Goal: Task Accomplishment & Management: Manage account settings

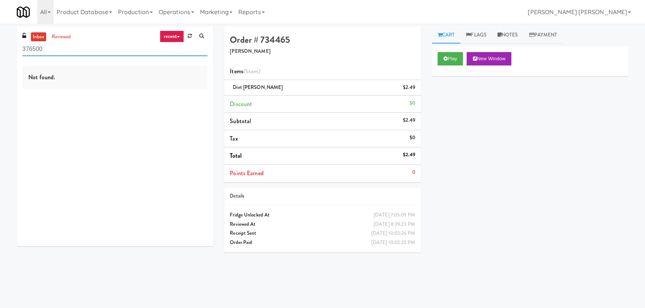
drag, startPoint x: 49, startPoint y: 52, endPoint x: -17, endPoint y: 44, distance: 66.4
click at [0, 44] on html "Okay Okay Select date: previous 2025-Aug next Su Mo Tu We Th Fr Sa 27 28 29 30 …" at bounding box center [322, 154] width 645 height 308
paste input "Flats at [GEOGRAPHIC_DATA]"
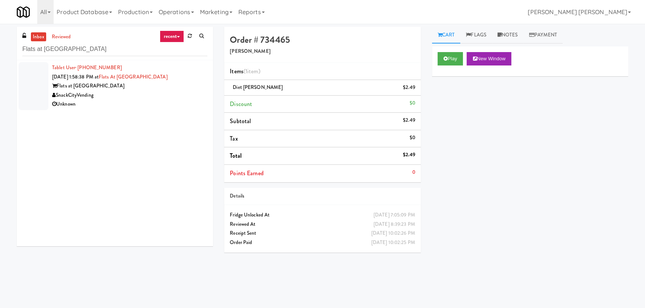
click at [126, 101] on div "Unknown" at bounding box center [129, 104] width 155 height 9
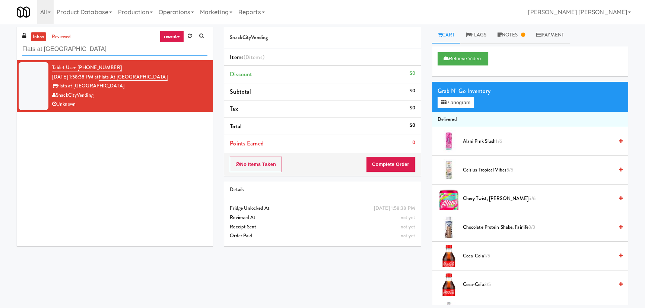
drag, startPoint x: 105, startPoint y: 45, endPoint x: -42, endPoint y: 60, distance: 147.8
click at [0, 60] on html "Okay Okay Select date: previous 2025-Aug next Su Mo Tu We Th Fr Sa 27 28 29 30 …" at bounding box center [322, 154] width 645 height 308
paste input "[PERSON_NAME] - Cooler - Right"
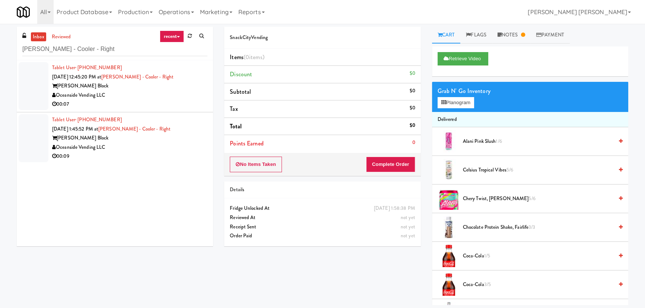
click at [144, 103] on div "00:07" at bounding box center [129, 104] width 155 height 9
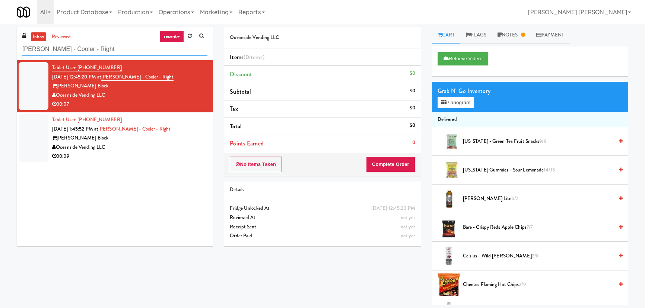
drag, startPoint x: 89, startPoint y: 50, endPoint x: -58, endPoint y: 59, distance: 146.6
click at [0, 59] on html "Okay Okay Select date: previous 2025-Aug next Su Mo Tu We Th Fr Sa 27 28 29 30 …" at bounding box center [322, 154] width 645 height 308
paste input "Lef"
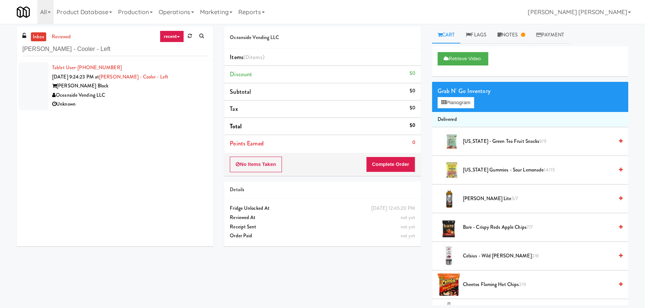
click at [128, 87] on div "[PERSON_NAME] Block" at bounding box center [129, 86] width 155 height 9
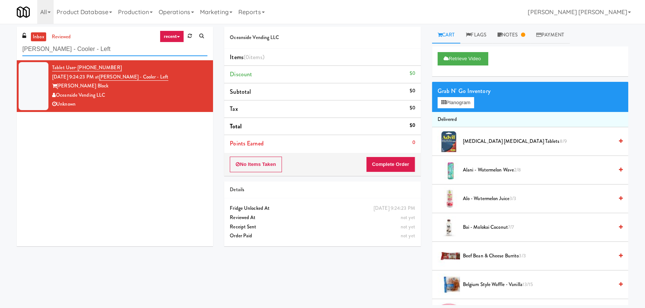
drag, startPoint x: 81, startPoint y: 51, endPoint x: -7, endPoint y: 57, distance: 88.4
click at [0, 57] on html "Okay Okay Select date: previous 2025-Aug next Su Mo Tu We Th Fr Sa 27 28 29 30 …" at bounding box center [322, 154] width 645 height 308
paste input "Ame - Cooler"
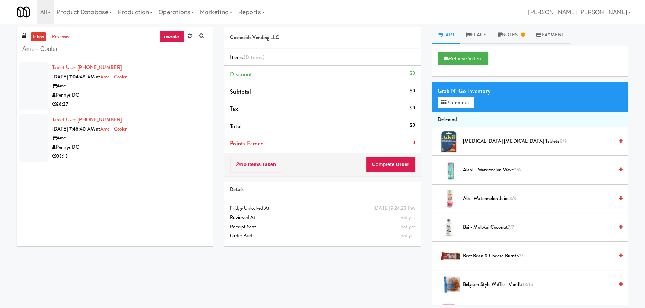
click at [130, 98] on div "Pennys DC" at bounding box center [129, 95] width 155 height 9
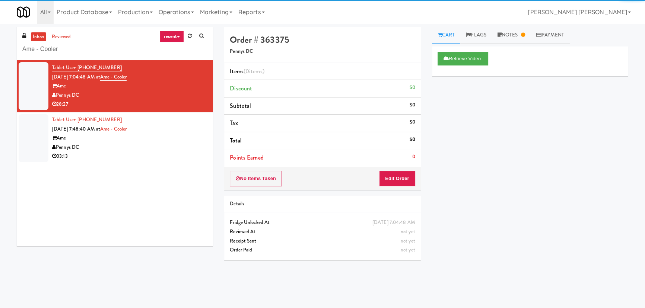
click at [146, 144] on div "Pennys DC" at bounding box center [129, 147] width 155 height 9
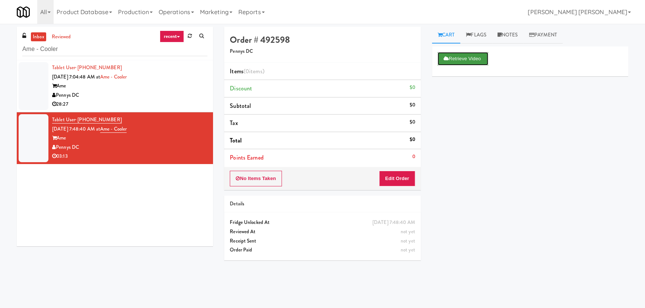
click at [450, 57] on button "Retrieve Video" at bounding box center [463, 58] width 51 height 13
drag, startPoint x: 15, startPoint y: 55, endPoint x: -68, endPoint y: 51, distance: 82.8
click at [0, 51] on html "Okay Okay Select date: previous 2025-Aug next Su Mo Tu We Th Fr Sa 27 28 29 30 …" at bounding box center [322, 154] width 645 height 308
paste input "[STREET_ADDRESS][PERSON_NAME] - Lobby"
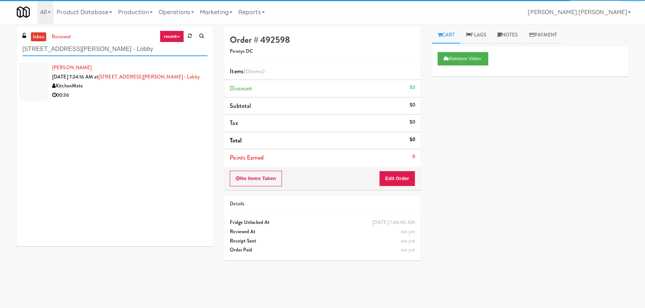
type input "[STREET_ADDRESS][PERSON_NAME] - Lobby"
click at [137, 95] on div "00:36" at bounding box center [129, 95] width 155 height 9
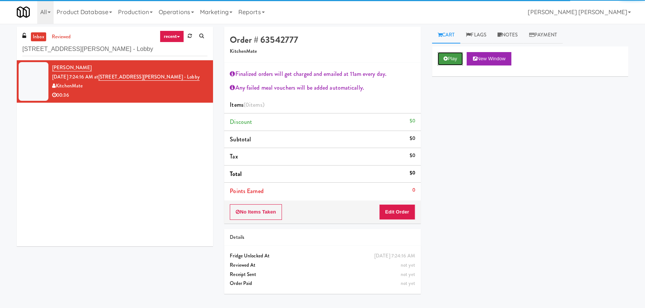
click at [455, 57] on button "Play" at bounding box center [451, 58] width 26 height 13
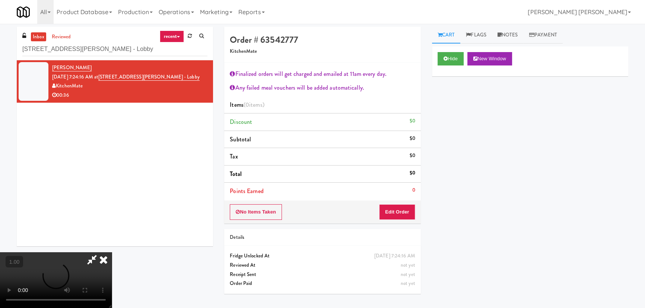
scroll to position [15, 0]
click at [407, 213] on button "Edit Order" at bounding box center [397, 212] width 36 height 16
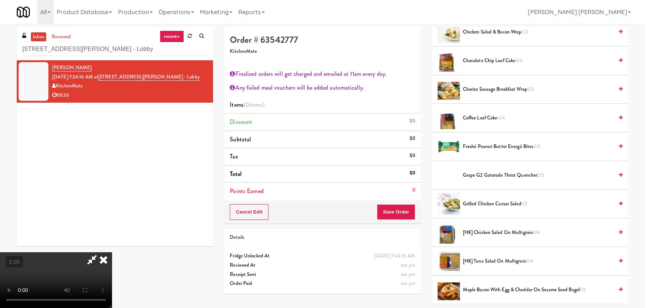
scroll to position [169, 0]
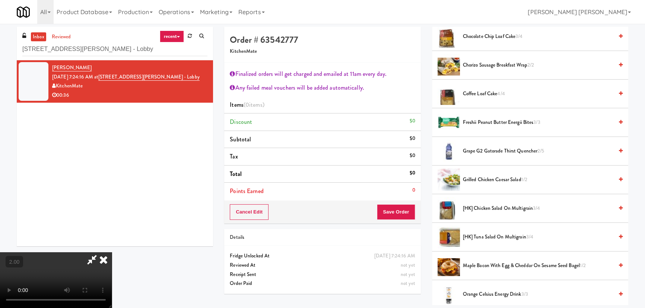
click at [485, 120] on span "Freshii Peanut Butter Energii Bites 3/3" at bounding box center [538, 122] width 150 height 9
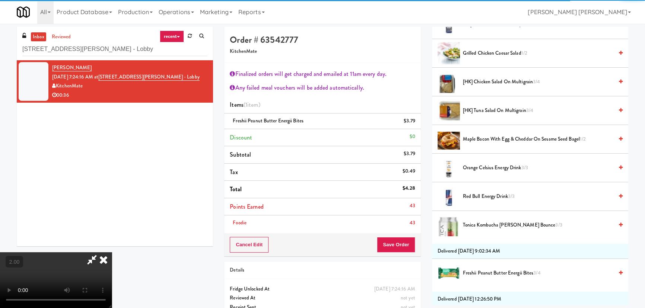
scroll to position [338, 0]
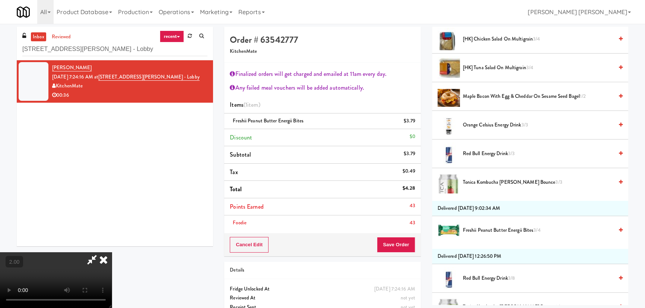
drag, startPoint x: 475, startPoint y: 182, endPoint x: 432, endPoint y: 241, distance: 73.2
click at [473, 188] on li "Tonica Kombucha [PERSON_NAME] Bounce 3/3" at bounding box center [530, 182] width 196 height 28
click at [484, 180] on span "Tonica Kombucha [PERSON_NAME] Bounce 3/3" at bounding box center [538, 182] width 150 height 9
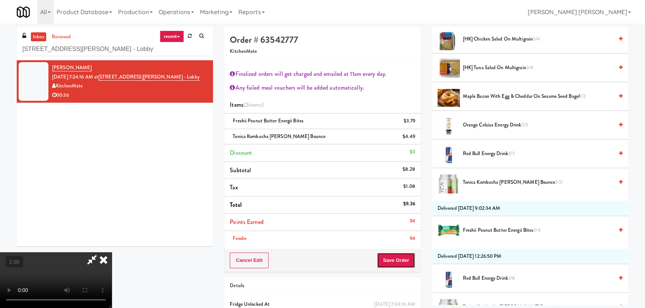
click at [399, 261] on button "Save Order" at bounding box center [396, 261] width 38 height 16
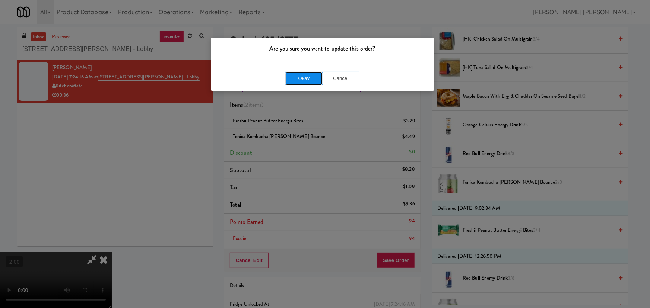
click at [299, 73] on button "Okay" at bounding box center [303, 78] width 37 height 13
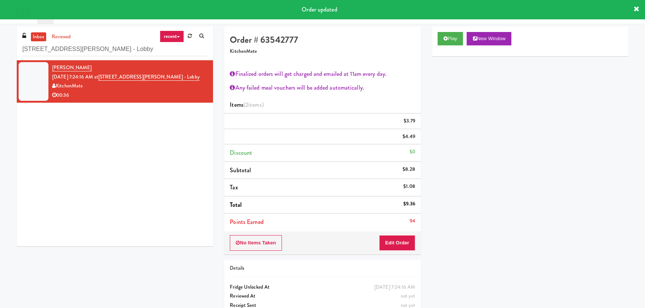
scroll to position [0, 0]
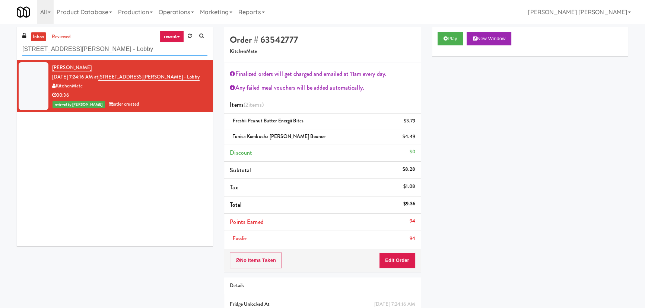
click at [0, 50] on html "Are you sure you want to update this order? Okay Cancel Okay Are you sure you w…" at bounding box center [322, 154] width 645 height 308
paste input "APCU - Cooler - Middle"
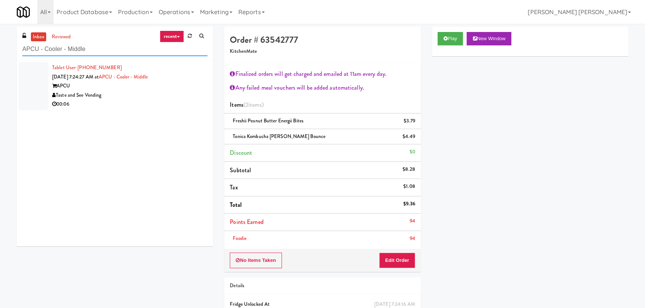
type input "APCU - Cooler - Middle"
click at [165, 95] on div "Taste and See Vending" at bounding box center [129, 95] width 155 height 9
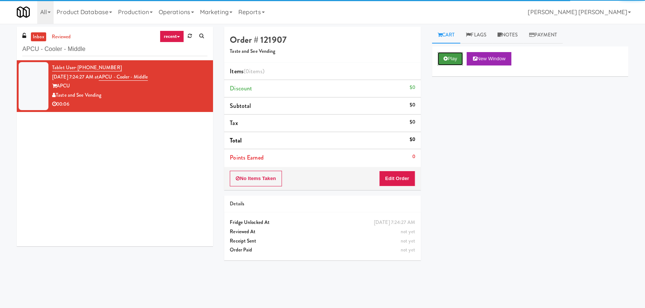
click at [462, 58] on button "Play" at bounding box center [451, 58] width 26 height 13
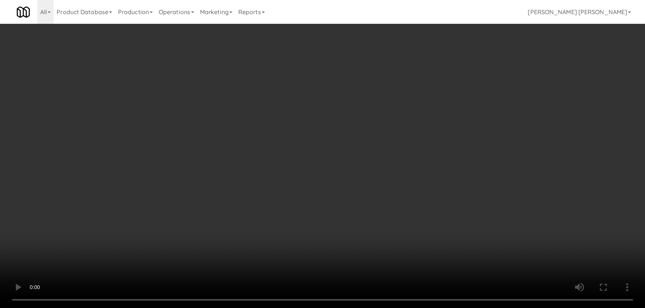
scroll to position [15, 0]
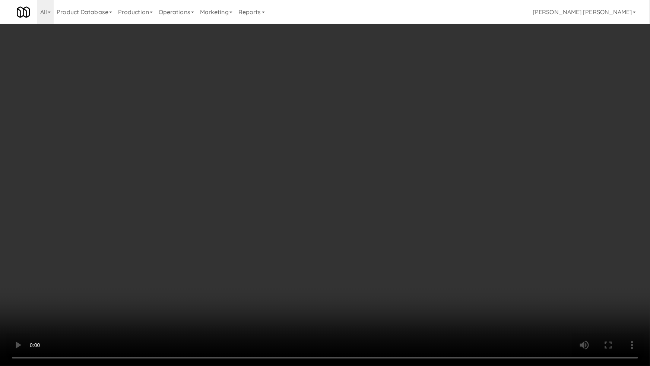
drag, startPoint x: 360, startPoint y: 330, endPoint x: 648, endPoint y: 338, distance: 287.6
click at [412, 328] on video at bounding box center [325, 183] width 650 height 366
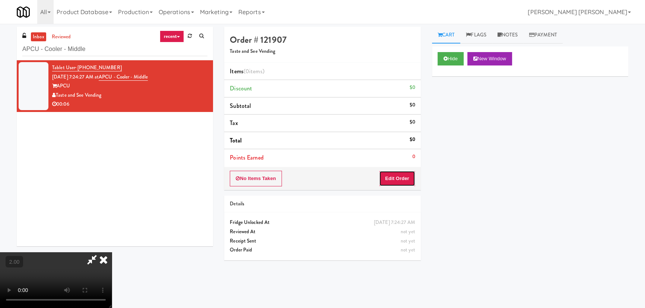
click at [409, 175] on button "Edit Order" at bounding box center [397, 179] width 36 height 16
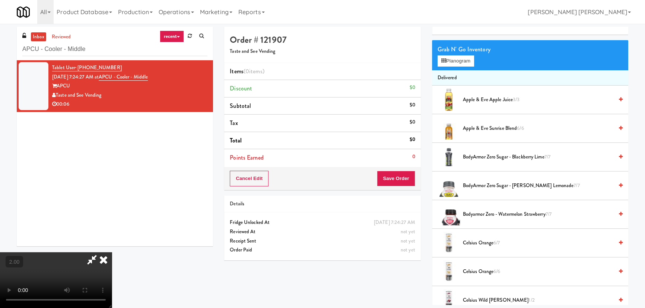
scroll to position [0, 0]
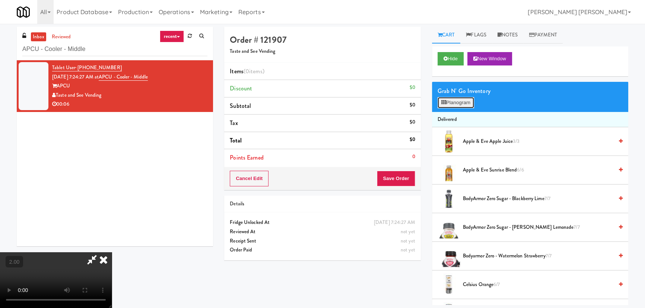
click at [456, 102] on button "Planogram" at bounding box center [456, 102] width 36 height 11
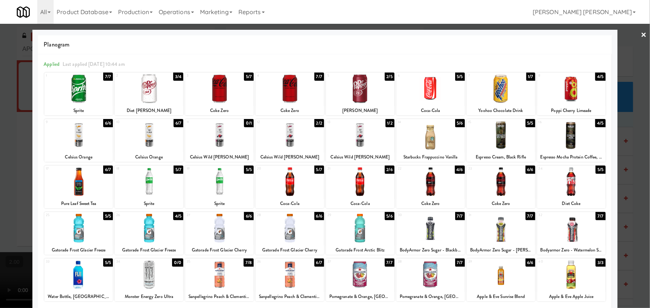
drag, startPoint x: 151, startPoint y: 231, endPoint x: 196, endPoint y: 233, distance: 44.7
click at [159, 230] on div at bounding box center [149, 228] width 69 height 29
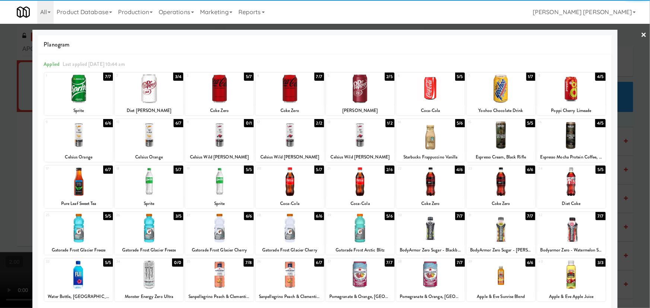
drag, startPoint x: 218, startPoint y: 237, endPoint x: 353, endPoint y: 237, distance: 134.8
click at [218, 237] on div at bounding box center [219, 228] width 69 height 29
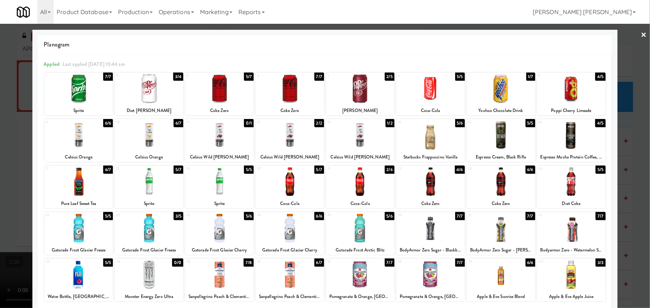
click at [641, 32] on link "×" at bounding box center [644, 35] width 6 height 23
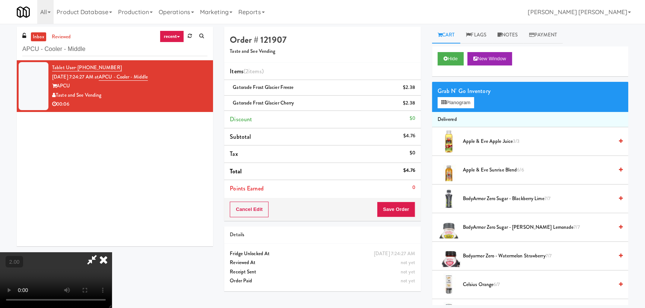
click at [112, 252] on icon at bounding box center [103, 259] width 16 height 15
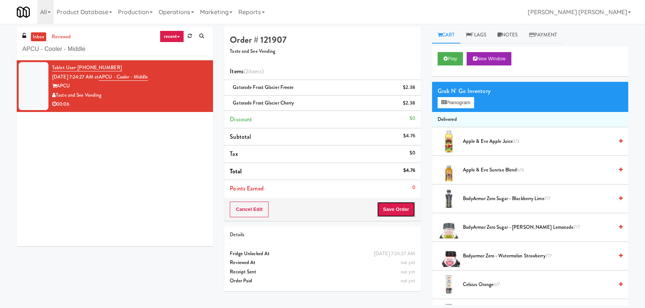
click at [404, 211] on button "Save Order" at bounding box center [396, 210] width 38 height 16
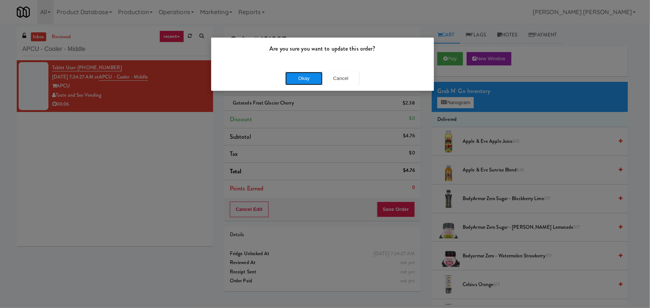
click at [309, 79] on button "Okay" at bounding box center [303, 78] width 37 height 13
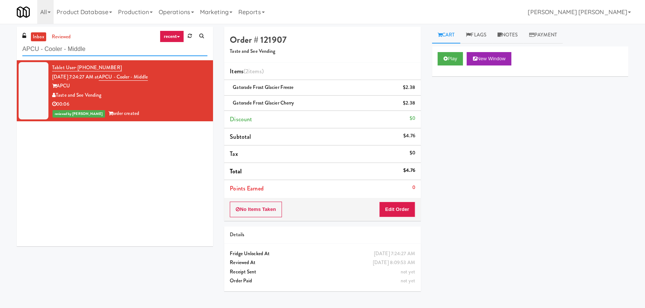
drag, startPoint x: 95, startPoint y: 52, endPoint x: -49, endPoint y: 35, distance: 144.7
click at [0, 35] on html "Are you sure you want to update this order? Okay Cancel Okay Are you sure you w…" at bounding box center [322, 154] width 645 height 308
click at [99, 47] on input "APCU - Cooler - Middle" at bounding box center [114, 49] width 185 height 14
drag, startPoint x: 99, startPoint y: 50, endPoint x: -4, endPoint y: 50, distance: 103.1
click at [0, 50] on html "Are you sure you want to update this order? Okay Cancel Okay Are you sure you w…" at bounding box center [322, 154] width 645 height 308
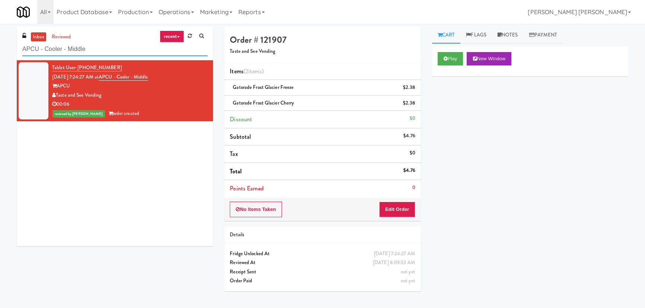
click at [112, 49] on input "APCU - Cooler - Middle" at bounding box center [114, 49] width 185 height 14
paste input "Mississauga Executive Centr"
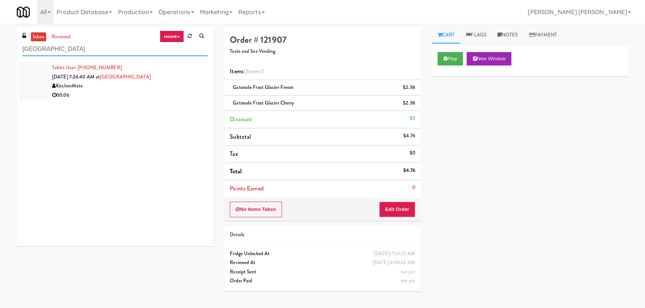
type input "[GEOGRAPHIC_DATA]"
click at [153, 93] on div "00:06" at bounding box center [129, 95] width 155 height 9
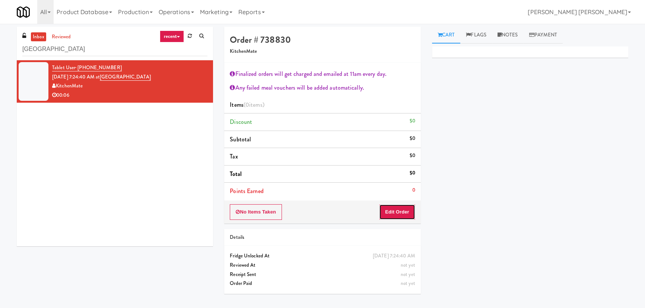
click at [397, 217] on button "Edit Order" at bounding box center [397, 212] width 36 height 16
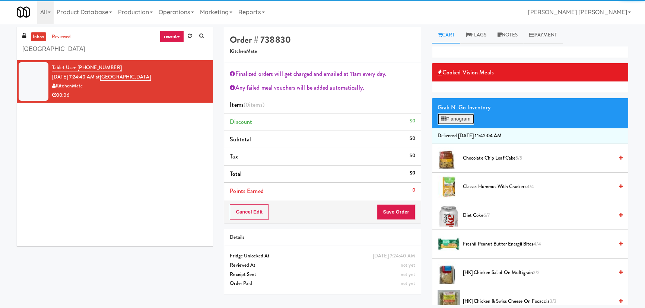
click at [451, 119] on button "Planogram" at bounding box center [456, 119] width 36 height 11
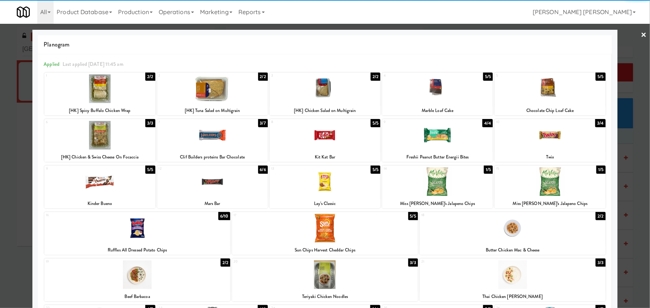
click at [431, 140] on div at bounding box center [437, 135] width 111 height 29
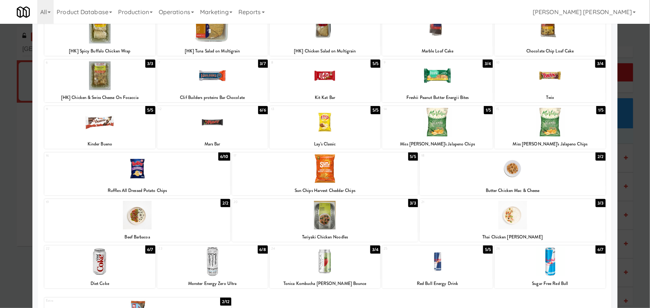
scroll to position [104, 0]
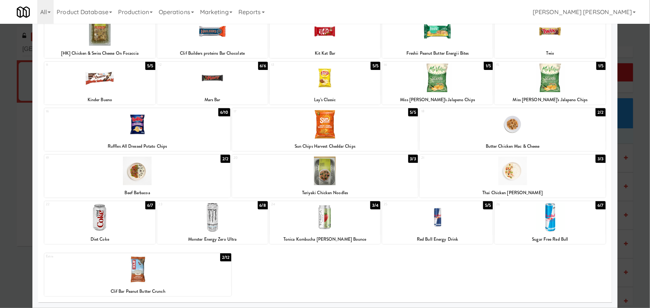
click at [97, 225] on div at bounding box center [99, 217] width 111 height 29
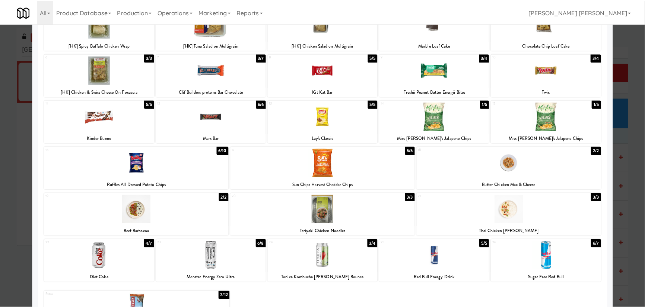
scroll to position [0, 0]
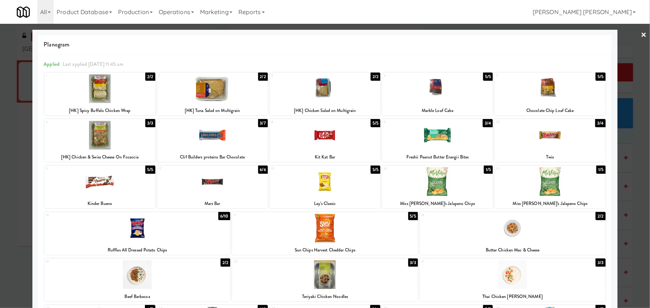
click at [641, 34] on link "×" at bounding box center [644, 35] width 6 height 23
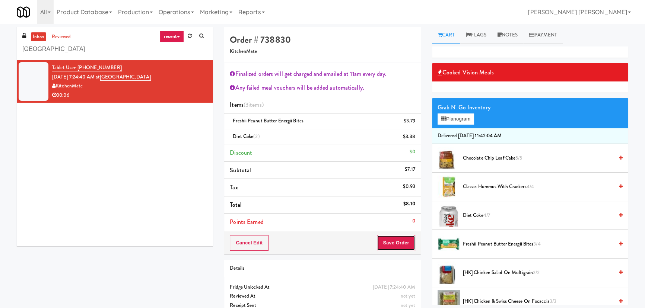
click at [397, 241] on button "Save Order" at bounding box center [396, 243] width 38 height 16
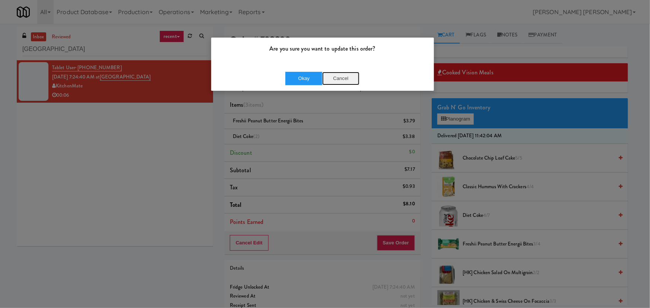
click at [335, 78] on button "Cancel" at bounding box center [340, 78] width 37 height 13
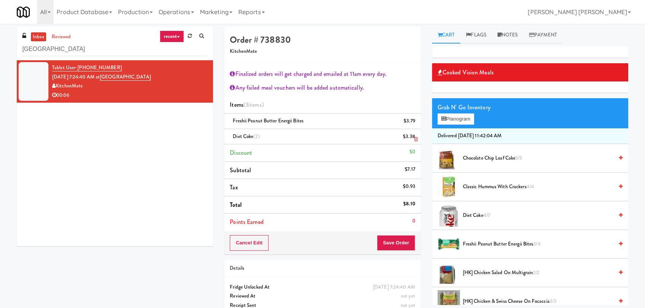
click at [414, 139] on icon at bounding box center [416, 139] width 4 height 5
click at [400, 242] on button "Save Order" at bounding box center [396, 243] width 38 height 16
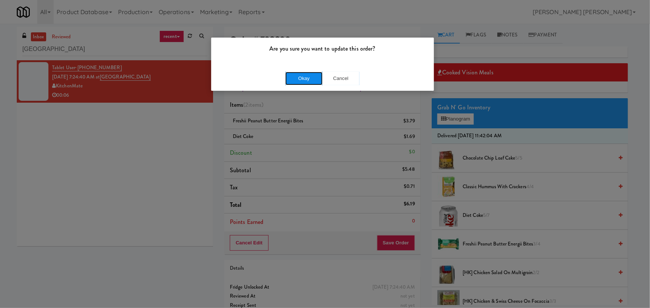
click at [292, 77] on button "Okay" at bounding box center [303, 78] width 37 height 13
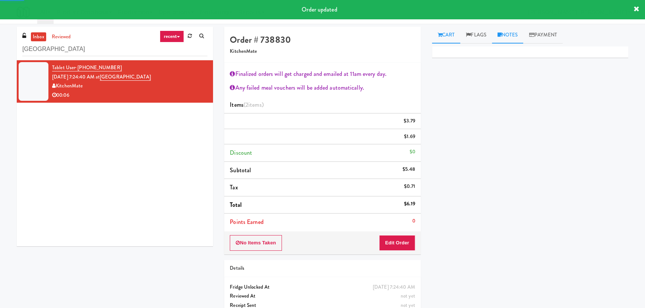
click at [511, 36] on link "Notes" at bounding box center [508, 35] width 32 height 17
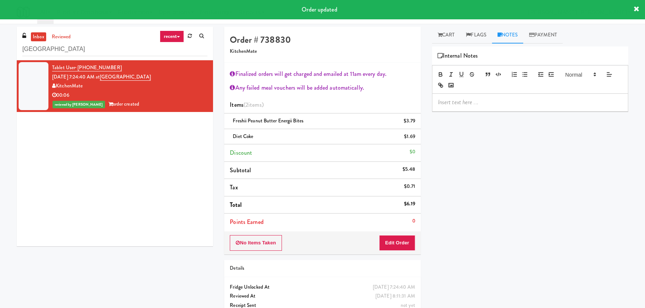
click at [471, 102] on p at bounding box center [530, 102] width 184 height 8
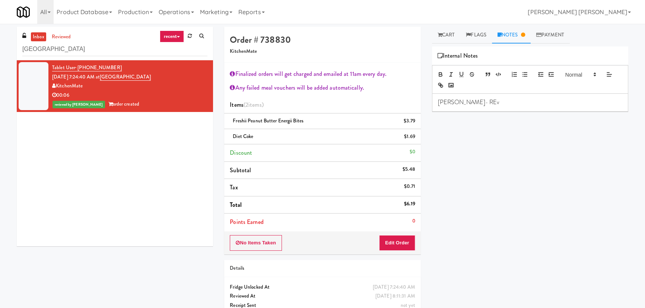
click at [471, 102] on p "[PERSON_NAME]- REv" at bounding box center [530, 102] width 184 height 8
drag, startPoint x: 112, startPoint y: 51, endPoint x: -179, endPoint y: 34, distance: 292.1
click at [0, 34] on html "Are you sure you want to update this order? Okay Cancel Okay Are you sure you w…" at bounding box center [322, 154] width 645 height 308
paste input "IKEA Burlington Sto"
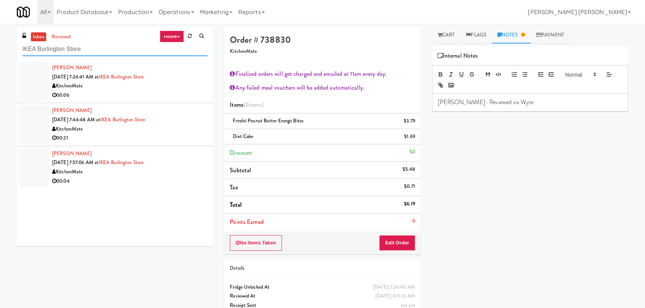
type input "IKEA Burlington Store"
click at [191, 84] on div "KitchenMate" at bounding box center [129, 86] width 155 height 9
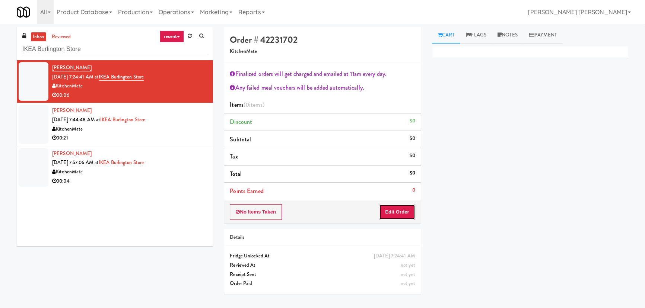
click at [402, 214] on button "Edit Order" at bounding box center [397, 212] width 36 height 16
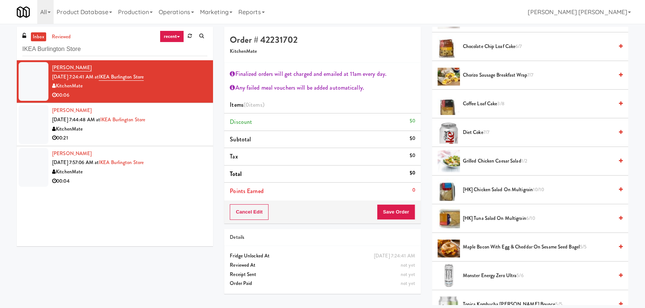
scroll to position [237, 0]
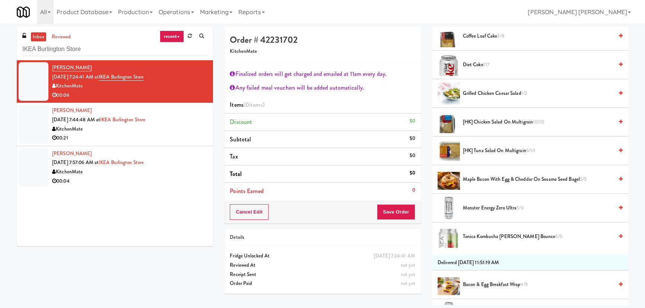
click at [474, 177] on span "Maple Bacon with Egg & Cheddar on Sesame Seed Bagel 5/5" at bounding box center [538, 179] width 150 height 9
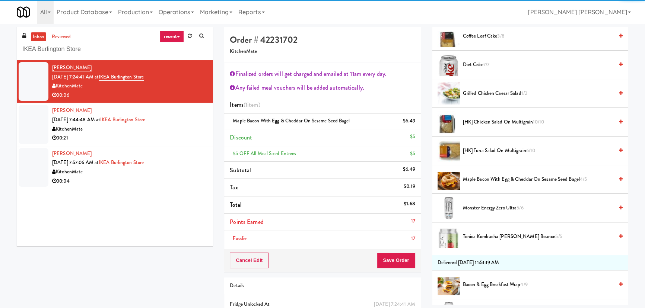
click at [398, 229] on li "Points Earned 17" at bounding box center [322, 223] width 196 height 18
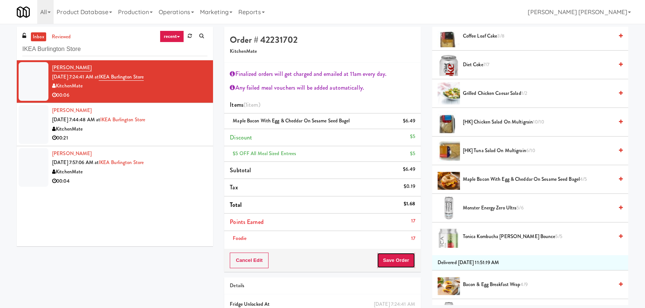
click at [401, 264] on button "Save Order" at bounding box center [396, 261] width 38 height 16
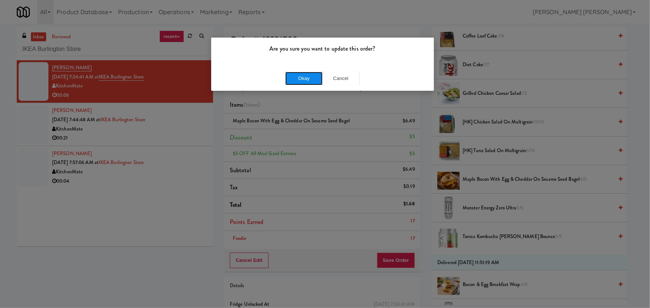
click at [300, 79] on button "Okay" at bounding box center [303, 78] width 37 height 13
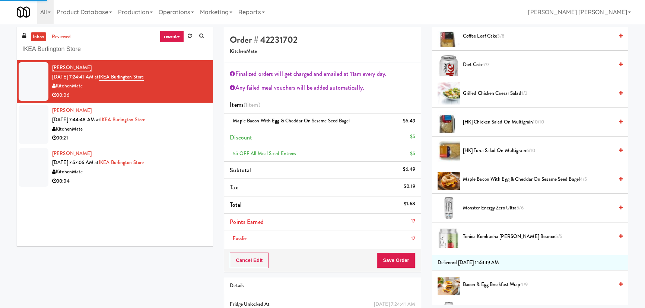
scroll to position [20, 0]
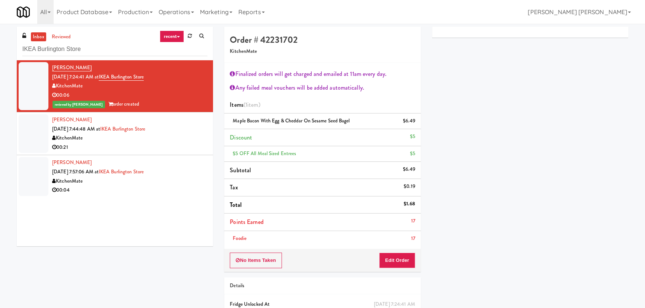
drag, startPoint x: 176, startPoint y: 143, endPoint x: 179, endPoint y: 147, distance: 4.3
click at [176, 143] on div "00:21" at bounding box center [129, 147] width 155 height 9
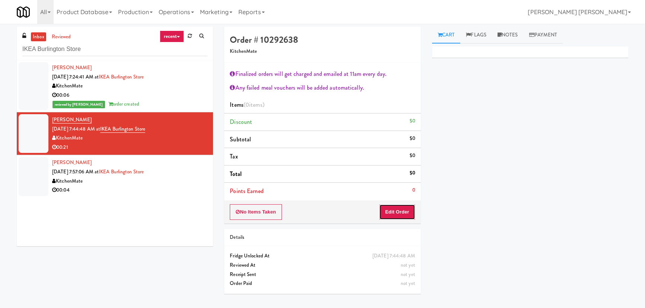
click at [397, 211] on button "Edit Order" at bounding box center [397, 212] width 36 height 16
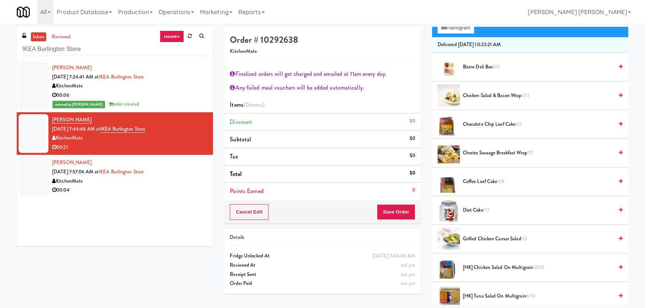
scroll to position [135, 0]
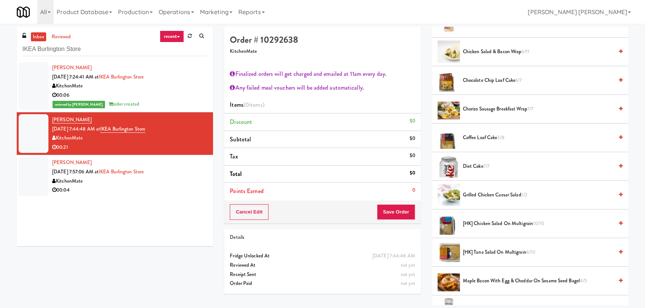
click at [470, 133] on span "Coffee Loaf Cake 3/8" at bounding box center [538, 137] width 150 height 9
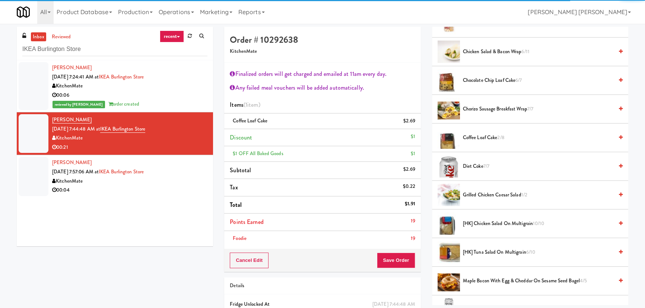
click at [480, 79] on span "Chocolate Chip Loaf Cake 6/7" at bounding box center [538, 80] width 150 height 9
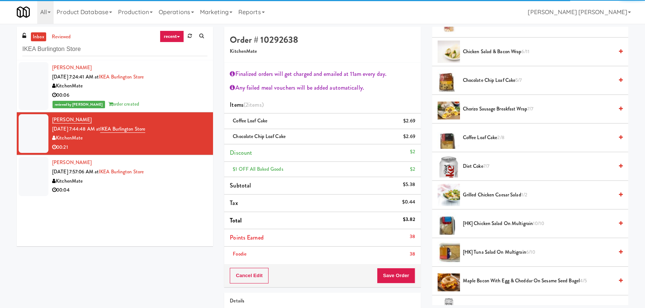
click at [492, 193] on span "Grilled Chicken Caesar Salad 1/2" at bounding box center [538, 195] width 150 height 9
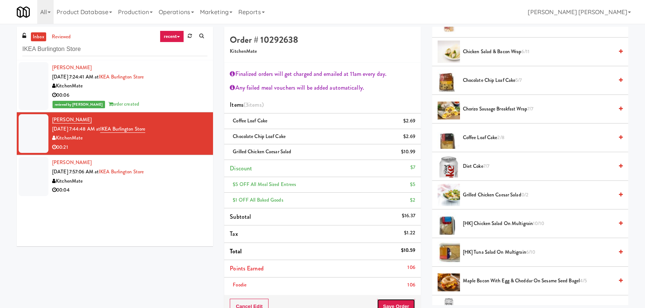
click at [397, 307] on button "Save Order" at bounding box center [396, 307] width 38 height 16
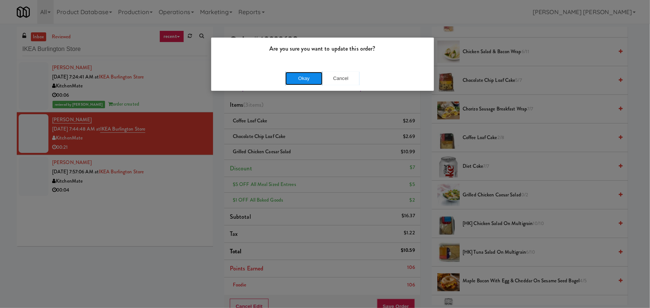
click at [295, 78] on button "Okay" at bounding box center [303, 78] width 37 height 13
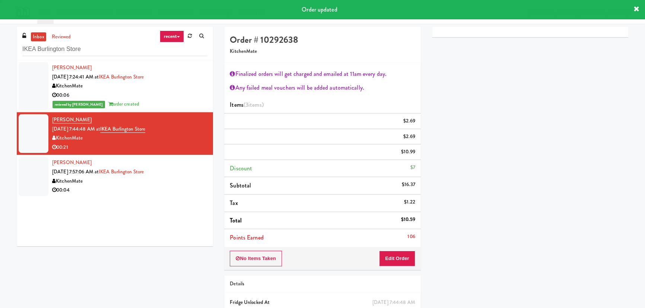
scroll to position [20, 0]
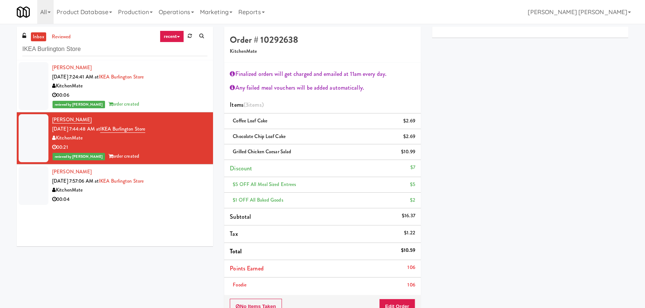
click at [170, 194] on div "KitchenMate" at bounding box center [129, 190] width 155 height 9
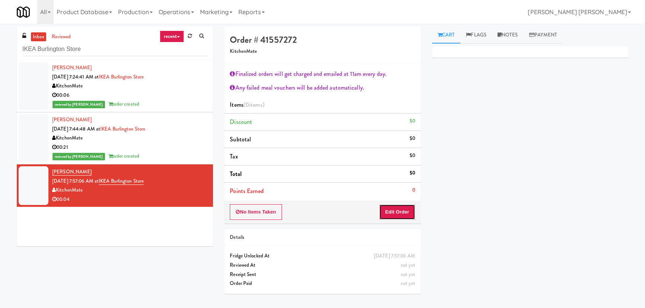
click at [404, 211] on button "Edit Order" at bounding box center [397, 212] width 36 height 16
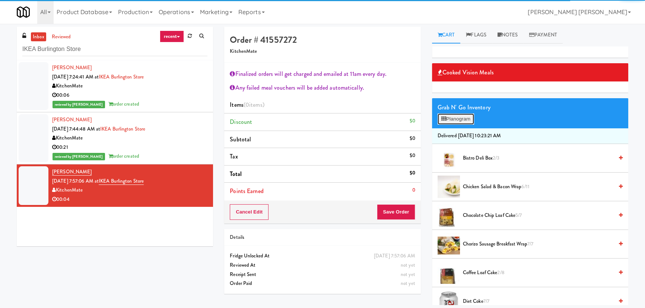
click at [466, 118] on button "Planogram" at bounding box center [456, 119] width 36 height 11
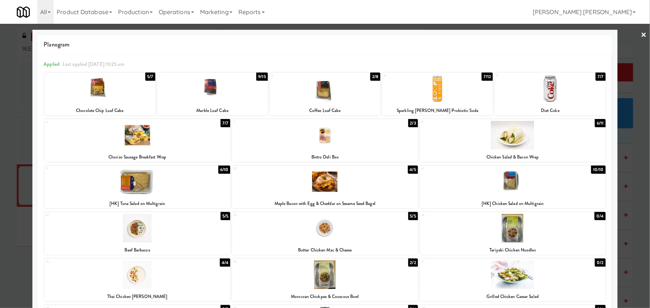
click at [131, 142] on div at bounding box center [137, 135] width 186 height 29
click at [641, 34] on link "×" at bounding box center [644, 35] width 6 height 23
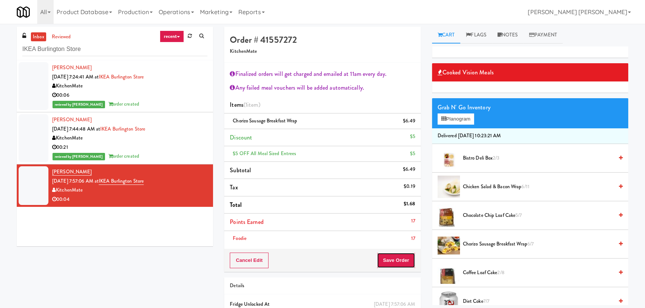
click at [394, 264] on button "Save Order" at bounding box center [396, 261] width 38 height 16
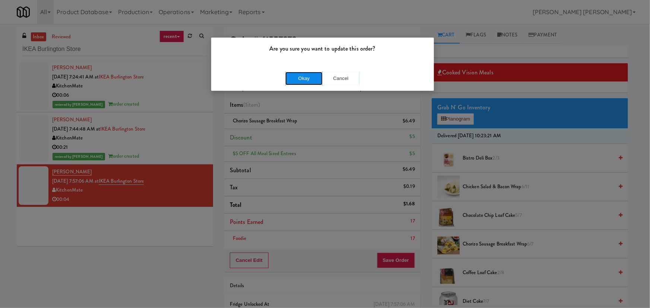
click at [302, 80] on button "Okay" at bounding box center [303, 78] width 37 height 13
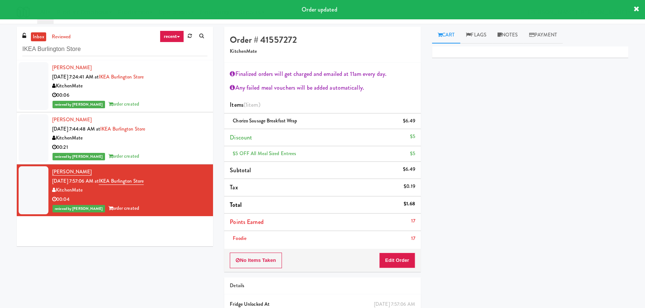
click at [177, 89] on div "KitchenMate" at bounding box center [129, 86] width 155 height 9
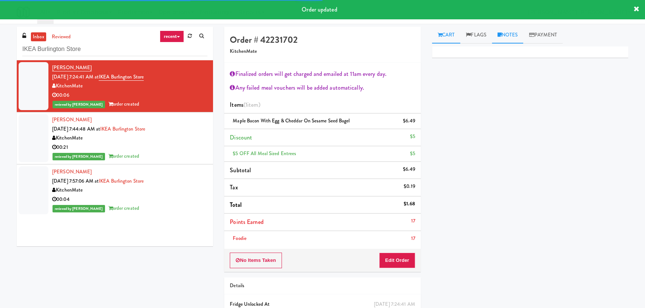
click at [508, 33] on link "Notes" at bounding box center [508, 35] width 32 height 17
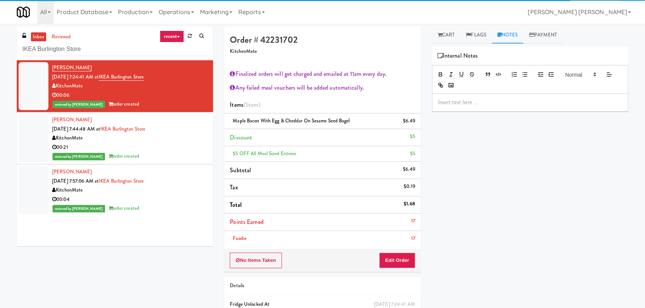
click at [499, 104] on p at bounding box center [530, 102] width 184 height 8
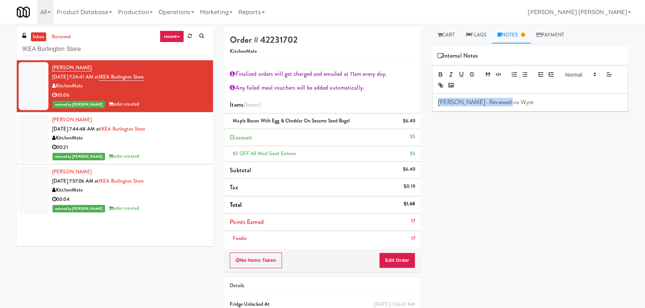
drag, startPoint x: 499, startPoint y: 104, endPoint x: 429, endPoint y: 96, distance: 70.5
click at [429, 96] on div "Cart Flags Notes Payment Primary Flag Clear Flag if unable to determine what wa…" at bounding box center [529, 166] width 207 height 279
copy p "[PERSON_NAME]- Reviewed via Wyze"
click at [174, 152] on div "reviewed by [PERSON_NAME] order created" at bounding box center [129, 156] width 155 height 9
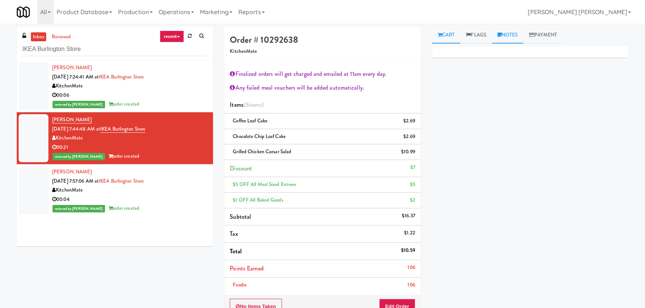
click at [514, 34] on link "Notes" at bounding box center [508, 35] width 32 height 17
click at [495, 96] on div at bounding box center [529, 102] width 195 height 17
click at [185, 195] on div "00:04" at bounding box center [129, 199] width 155 height 9
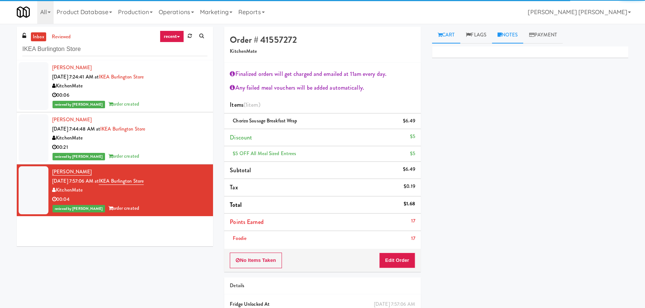
click at [519, 34] on link "Notes" at bounding box center [508, 35] width 32 height 17
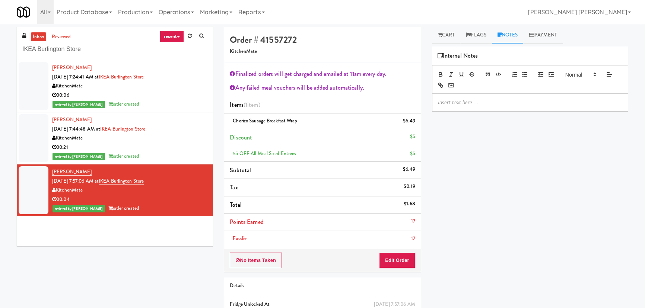
click at [495, 103] on p at bounding box center [530, 102] width 184 height 8
drag, startPoint x: 93, startPoint y: 49, endPoint x: -154, endPoint y: 48, distance: 246.5
click at [0, 48] on html "Are you sure you want to update this order? Okay Cancel Okay Are you sure you w…" at bounding box center [322, 154] width 645 height 308
paste input "Standard - Combo - Middl"
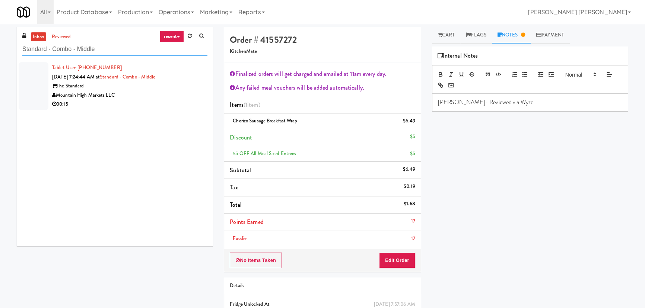
type input "Standard - Combo - Middle"
click at [142, 104] on div "00:15" at bounding box center [129, 104] width 155 height 9
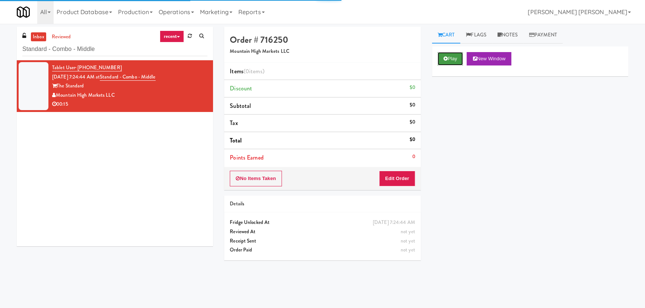
click at [454, 56] on button "Play" at bounding box center [451, 58] width 26 height 13
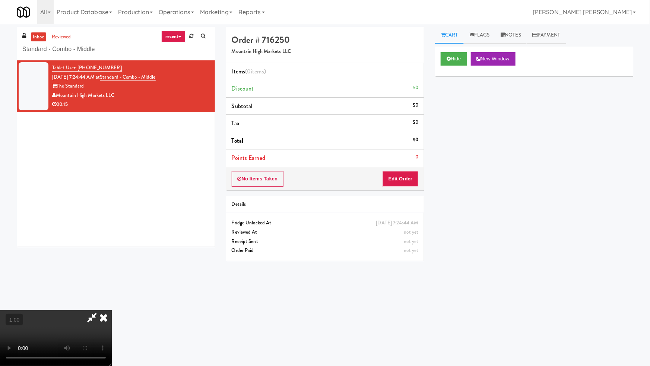
drag, startPoint x: 577, startPoint y: 292, endPoint x: 626, endPoint y: 322, distance: 57.0
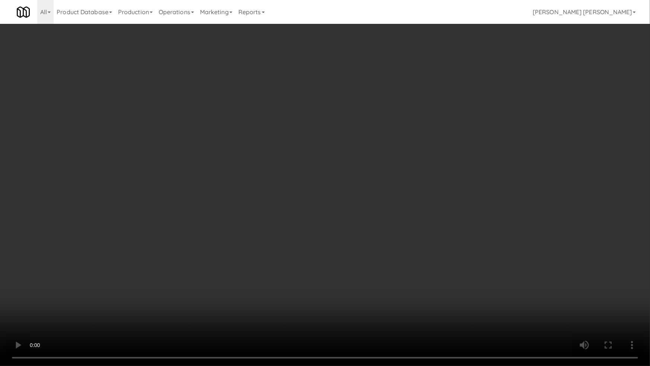
click at [580, 296] on video at bounding box center [325, 183] width 650 height 366
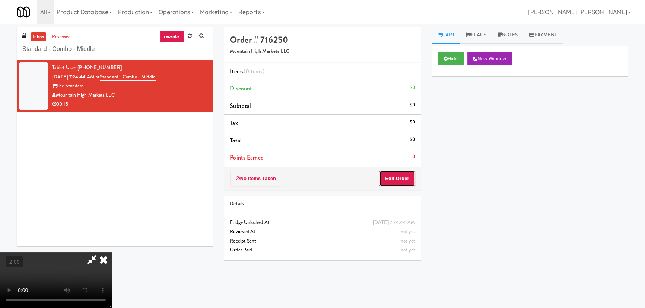
click at [395, 178] on button "Edit Order" at bounding box center [397, 179] width 36 height 16
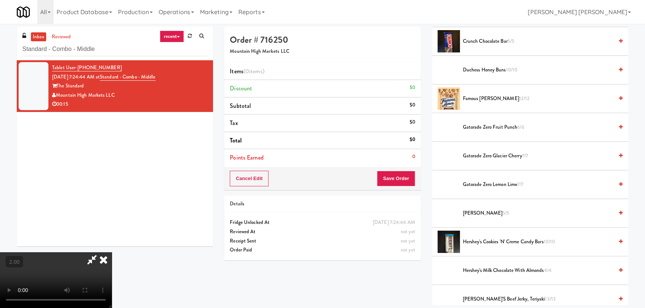
scroll to position [305, 0]
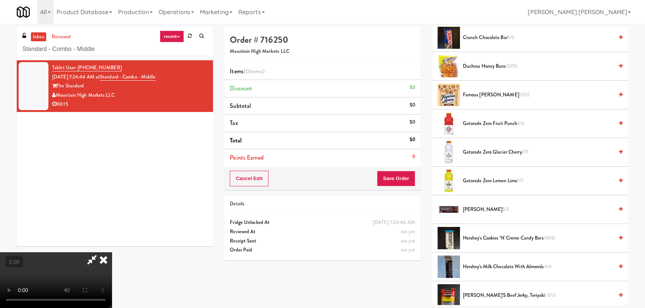
click at [481, 63] on span "Duchess Honey Buns 10/10" at bounding box center [538, 66] width 150 height 9
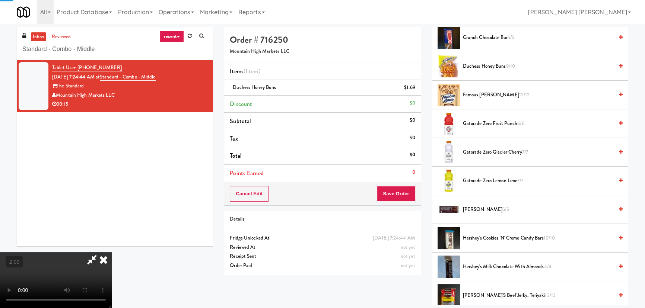
click at [479, 102] on li "Famous [PERSON_NAME] 12/12" at bounding box center [530, 95] width 196 height 29
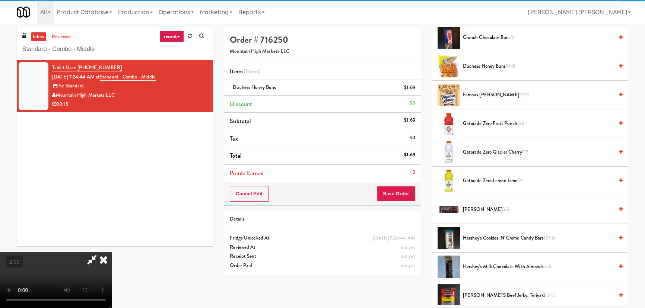
click at [477, 96] on span "Famous [PERSON_NAME] 12/12" at bounding box center [538, 94] width 150 height 9
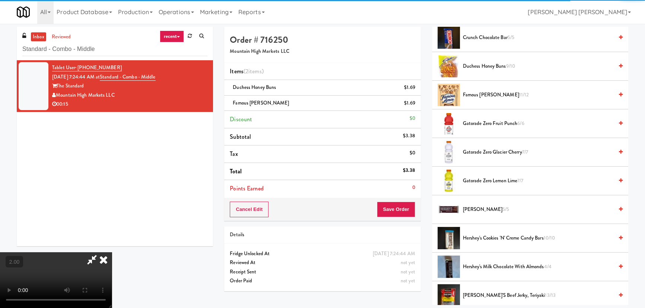
click at [112, 252] on icon at bounding box center [103, 259] width 16 height 15
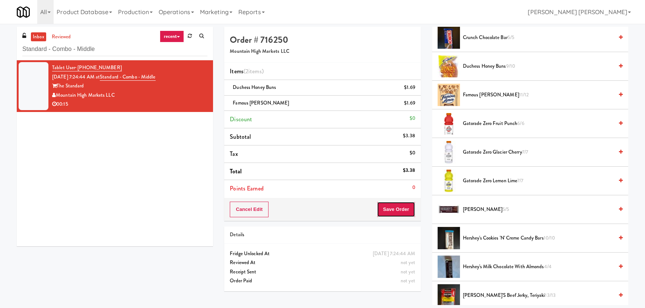
click at [389, 207] on button "Save Order" at bounding box center [396, 210] width 38 height 16
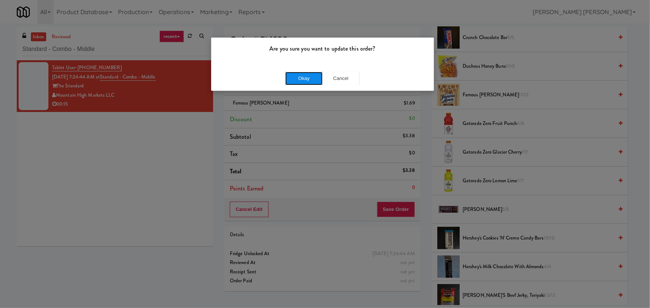
click at [305, 77] on button "Okay" at bounding box center [303, 78] width 37 height 13
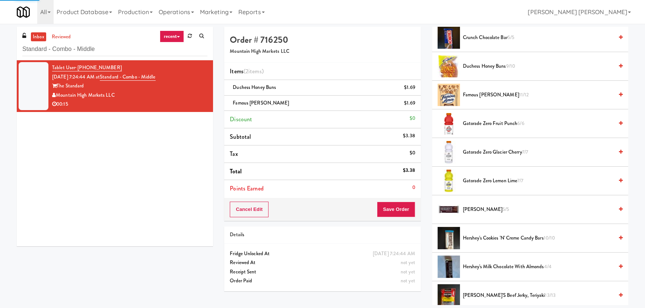
scroll to position [20, 0]
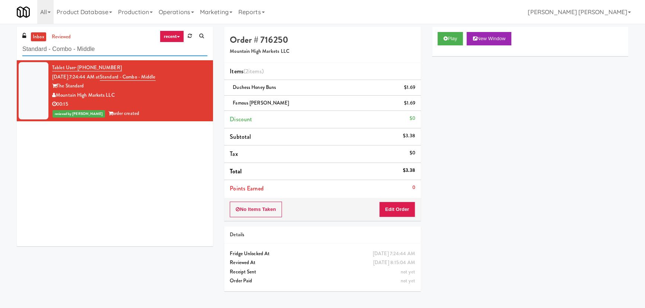
drag, startPoint x: 105, startPoint y: 53, endPoint x: -93, endPoint y: 37, distance: 199.4
click at [0, 37] on html "Are you sure you want to update this order? Okay Cancel Okay Are you sure you w…" at bounding box center [322, 154] width 645 height 308
paste input "(Food, Snack & Drink) Paterson Police Department"
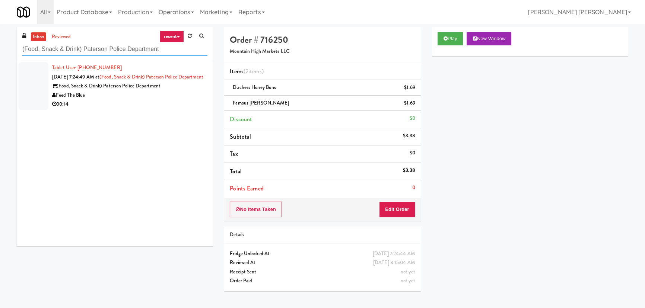
type input "(Food, Snack & Drink) Paterson Police Department"
click at [159, 109] on div "00:14" at bounding box center [129, 104] width 155 height 9
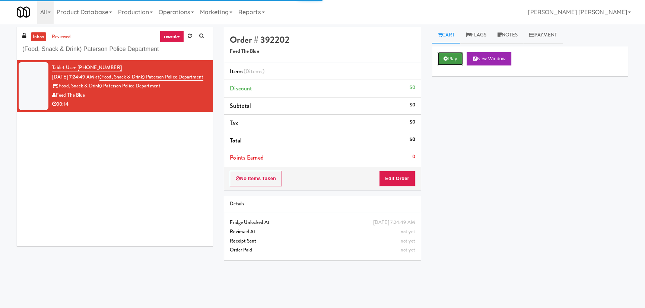
click at [452, 58] on button "Play" at bounding box center [451, 58] width 26 height 13
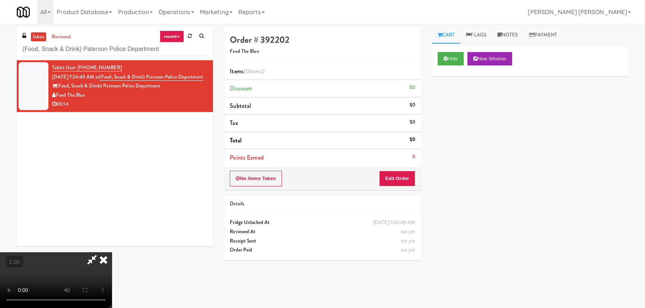
drag, startPoint x: 356, startPoint y: 330, endPoint x: 553, endPoint y: 319, distance: 198.0
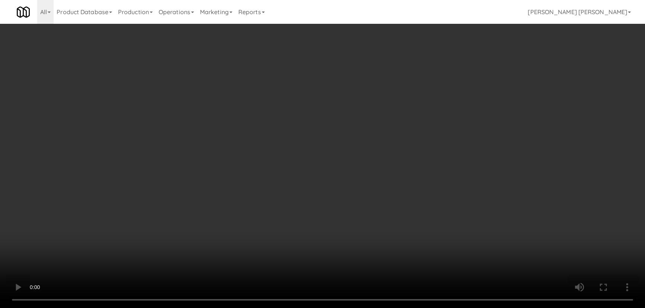
click at [362, 308] on video at bounding box center [322, 154] width 645 height 308
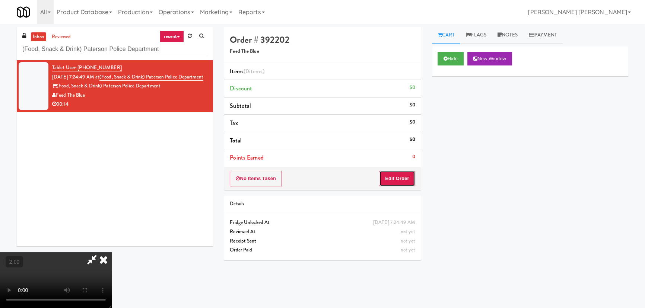
click at [396, 179] on button "Edit Order" at bounding box center [397, 179] width 36 height 16
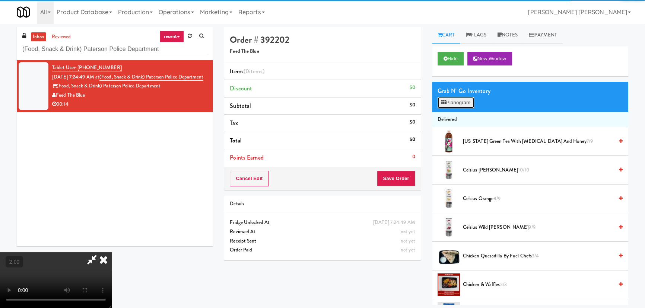
click at [463, 101] on button "Planogram" at bounding box center [456, 102] width 36 height 11
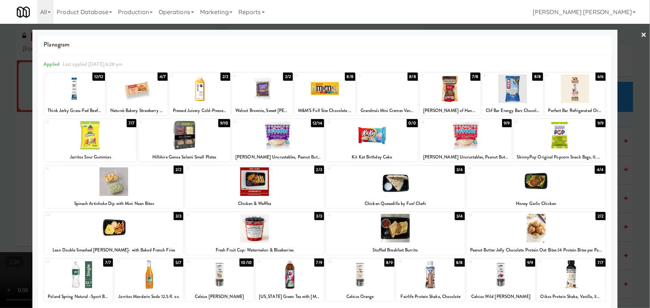
click at [495, 282] on div at bounding box center [501, 275] width 69 height 29
click at [269, 138] on div at bounding box center [278, 135] width 92 height 29
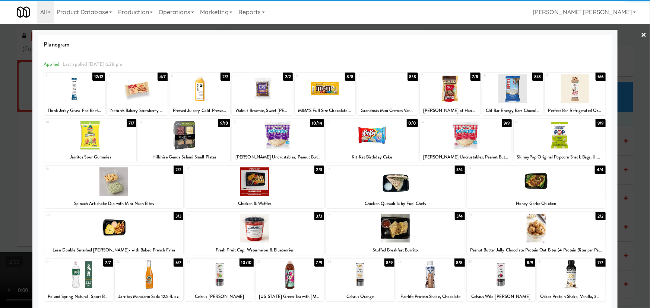
click at [641, 34] on link "×" at bounding box center [644, 35] width 6 height 23
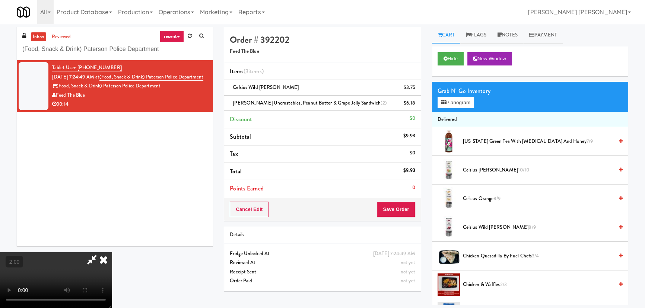
click at [112, 252] on icon at bounding box center [103, 259] width 16 height 15
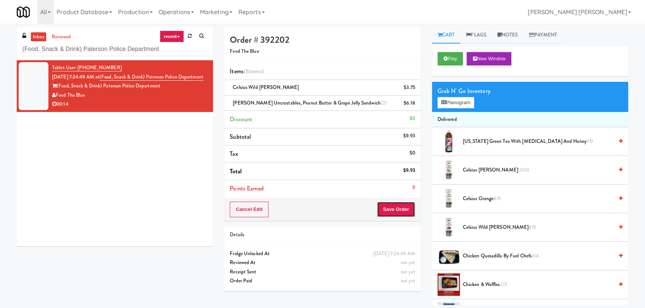
click at [410, 212] on button "Save Order" at bounding box center [396, 210] width 38 height 16
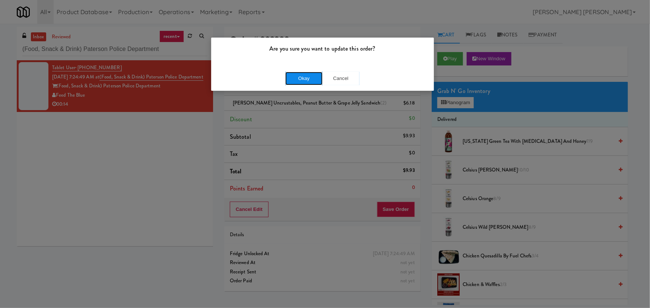
click at [293, 78] on button "Okay" at bounding box center [303, 78] width 37 height 13
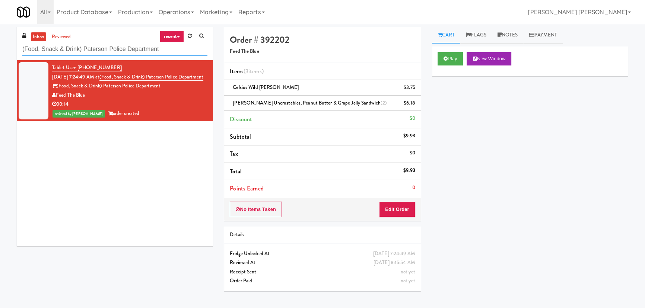
drag, startPoint x: 173, startPoint y: 49, endPoint x: -207, endPoint y: 42, distance: 380.2
click at [0, 42] on html "Are you sure you want to update this order? Okay Cancel Okay Are you sure you w…" at bounding box center [322, 154] width 645 height 308
paste input "ONNI Cooler"
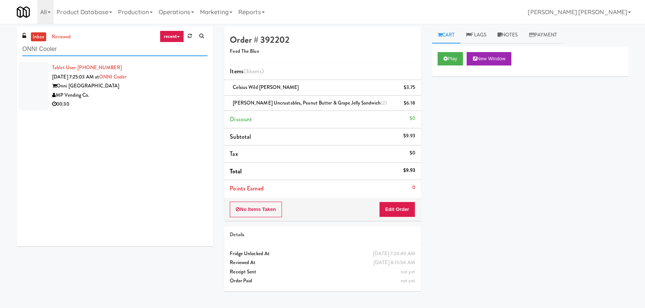
type input "ONNI Cooler"
click at [158, 102] on div "00:30" at bounding box center [129, 104] width 155 height 9
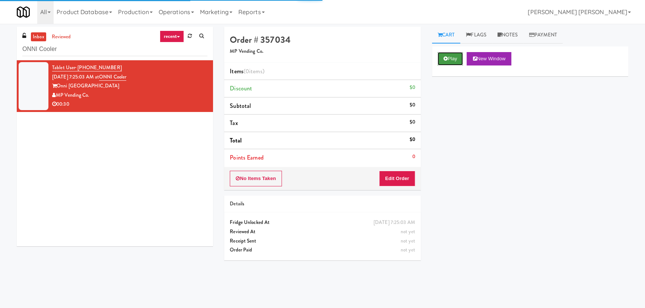
click at [445, 54] on button "Play" at bounding box center [451, 58] width 26 height 13
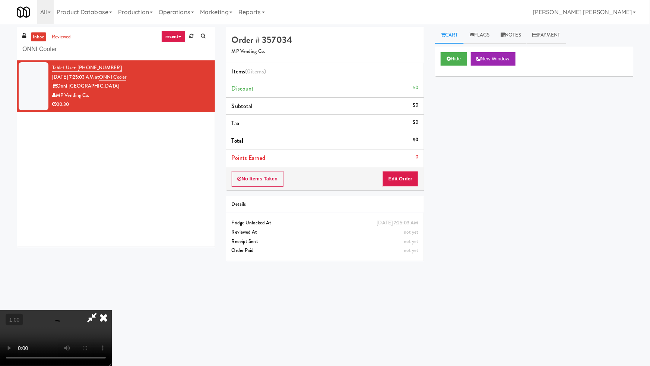
drag, startPoint x: 362, startPoint y: 327, endPoint x: 649, endPoint y: 283, distance: 290.4
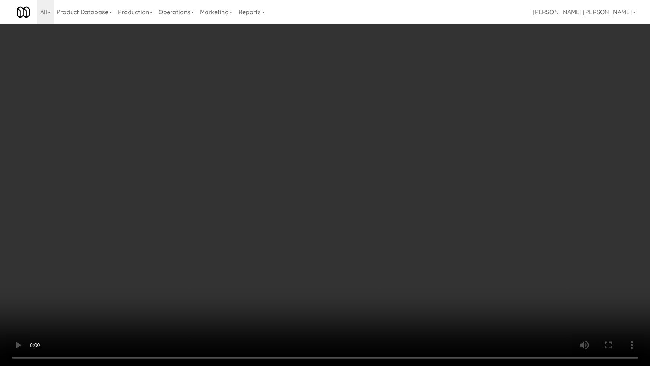
click at [393, 319] on video at bounding box center [325, 183] width 650 height 366
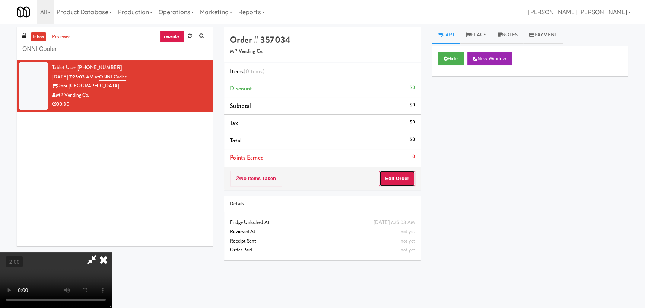
click at [407, 175] on button "Edit Order" at bounding box center [397, 179] width 36 height 16
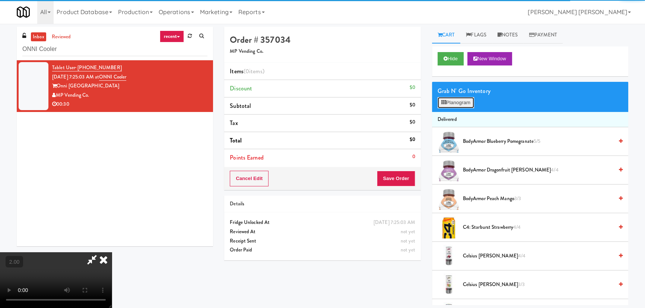
click at [451, 104] on button "Planogram" at bounding box center [456, 102] width 36 height 11
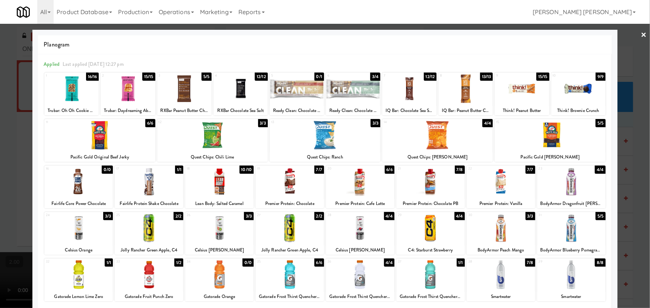
click at [357, 187] on div at bounding box center [360, 182] width 69 height 29
drag, startPoint x: 99, startPoint y: 130, endPoint x: 336, endPoint y: 178, distance: 241.9
click at [99, 130] on div at bounding box center [99, 135] width 111 height 29
click at [441, 144] on div at bounding box center [437, 135] width 111 height 29
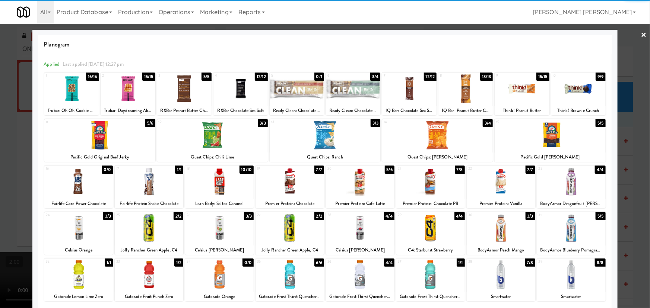
click at [501, 287] on div at bounding box center [501, 275] width 69 height 29
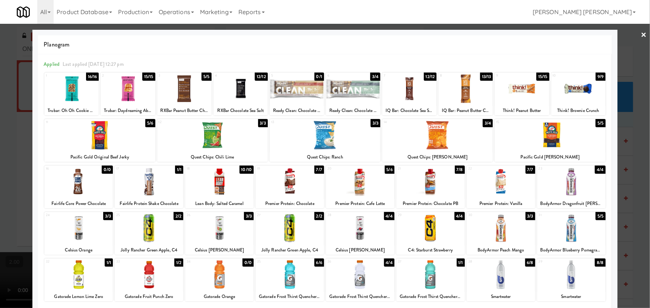
click at [641, 29] on link "×" at bounding box center [644, 35] width 6 height 23
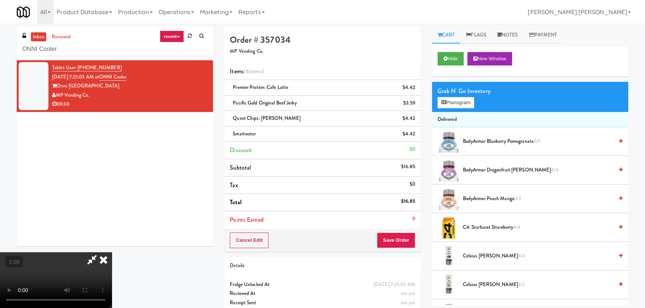
click at [112, 252] on video at bounding box center [56, 280] width 112 height 56
click at [515, 37] on link "Notes" at bounding box center [508, 35] width 32 height 17
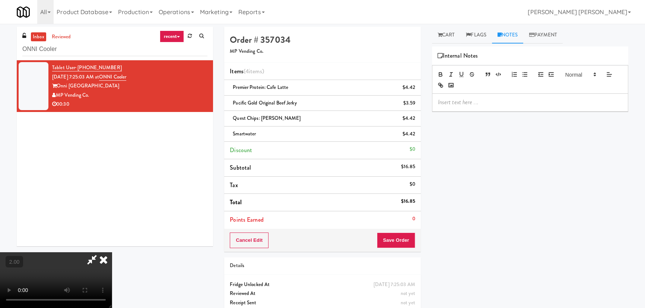
click at [483, 106] on p at bounding box center [530, 102] width 184 height 8
drag, startPoint x: 378, startPoint y: 98, endPoint x: 396, endPoint y: 248, distance: 151.1
click at [112, 252] on icon at bounding box center [103, 259] width 16 height 15
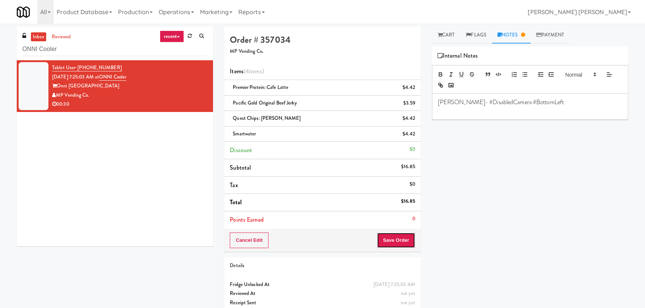
click at [398, 246] on button "Save Order" at bounding box center [396, 241] width 38 height 16
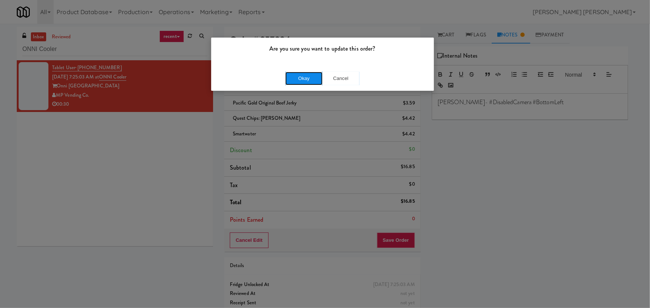
click at [299, 78] on button "Okay" at bounding box center [303, 78] width 37 height 13
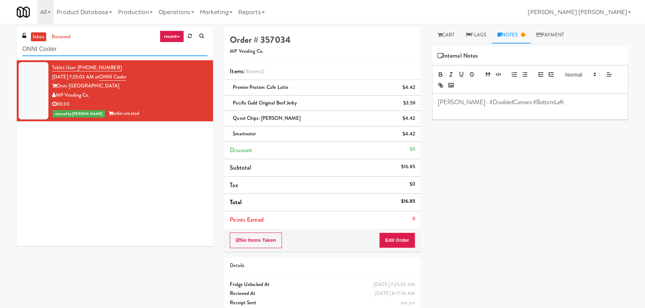
drag, startPoint x: 67, startPoint y: 48, endPoint x: -23, endPoint y: 52, distance: 90.2
click at [0, 52] on html "Are you sure you want to update this order? Okay Cancel Okay Are you sure you w…" at bounding box center [322, 154] width 645 height 308
paste input "CC2 Drinks"
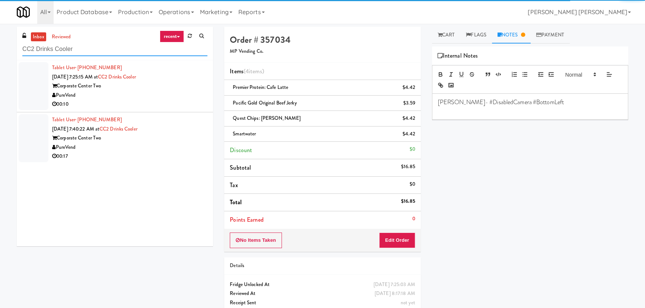
type input "CC2 Drinks Cooler"
click at [158, 102] on div "00:10" at bounding box center [129, 104] width 155 height 9
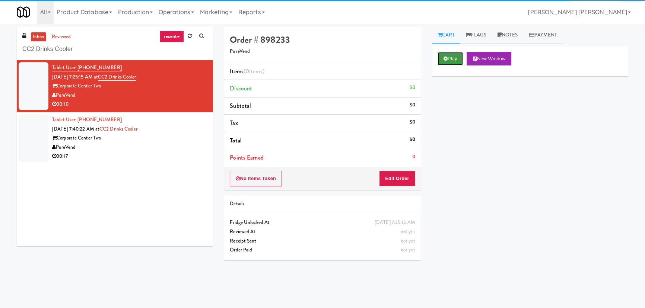
click at [449, 61] on button "Play" at bounding box center [451, 58] width 26 height 13
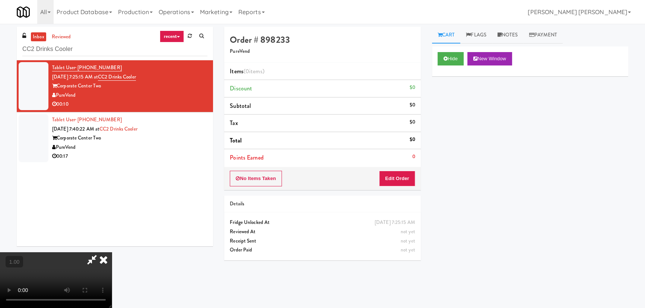
click at [112, 308] on video at bounding box center [56, 280] width 112 height 56
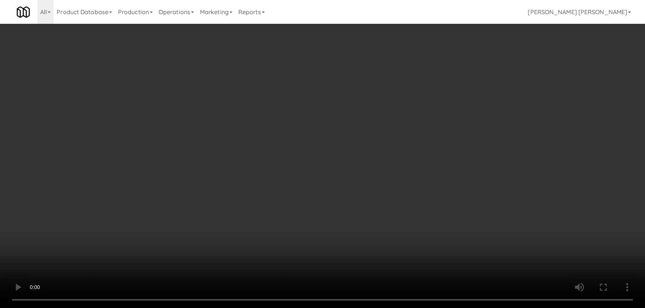
scroll to position [15, 0]
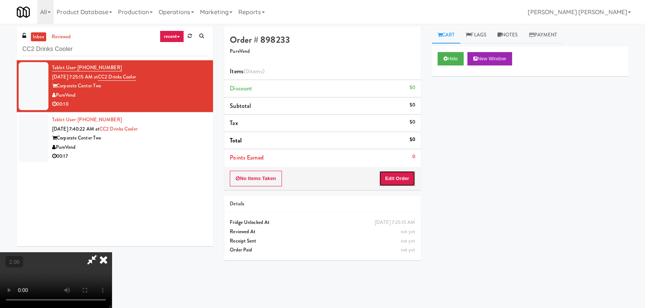
click at [405, 181] on button "Edit Order" at bounding box center [397, 179] width 36 height 16
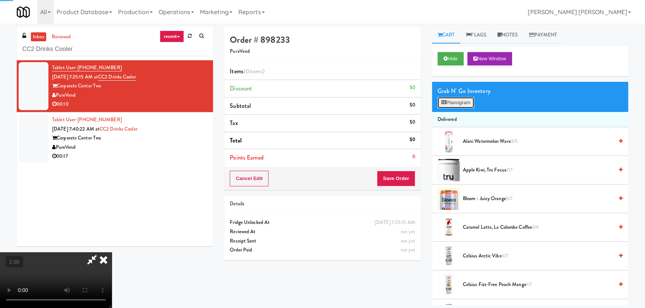
click at [456, 103] on button "Planogram" at bounding box center [456, 102] width 36 height 11
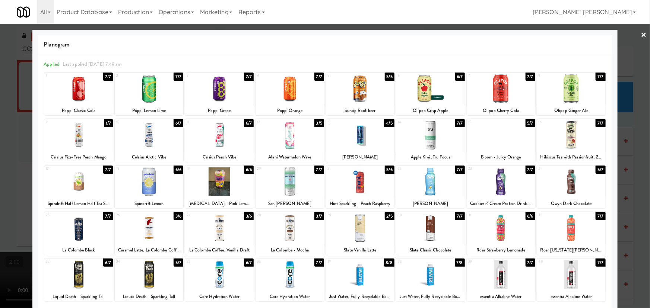
click at [362, 235] on div at bounding box center [360, 228] width 69 height 29
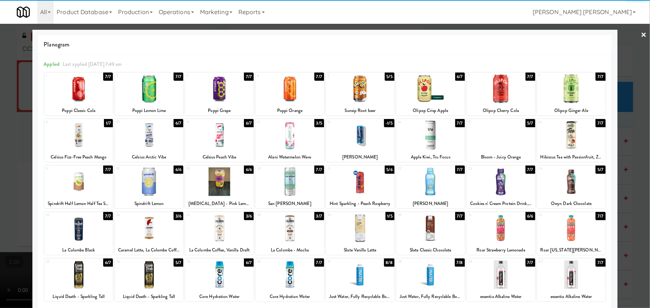
click at [641, 35] on link "×" at bounding box center [644, 35] width 6 height 23
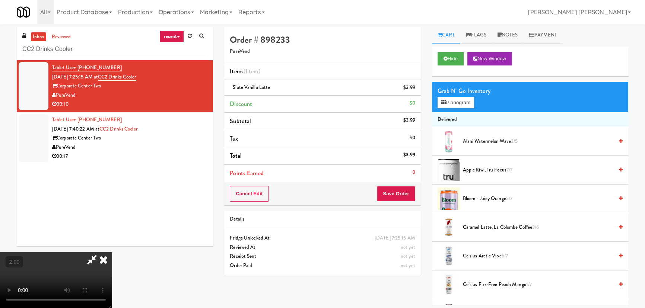
click at [112, 252] on icon at bounding box center [103, 259] width 16 height 15
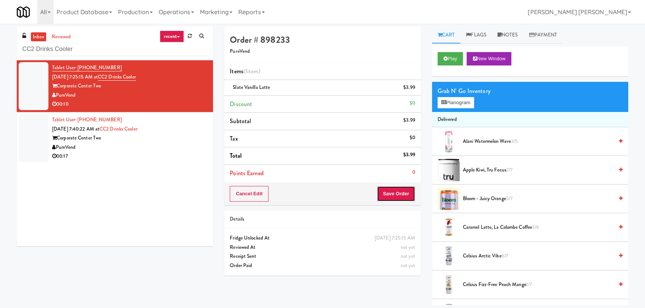
click at [400, 201] on button "Save Order" at bounding box center [396, 194] width 38 height 16
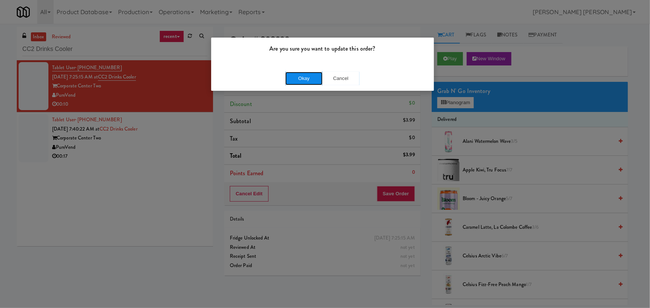
click at [296, 77] on button "Okay" at bounding box center [303, 78] width 37 height 13
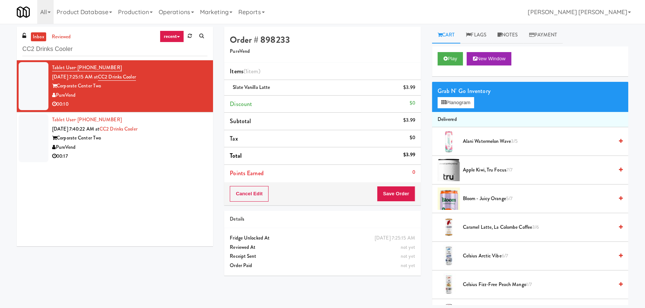
click at [128, 159] on div "00:17" at bounding box center [129, 156] width 155 height 9
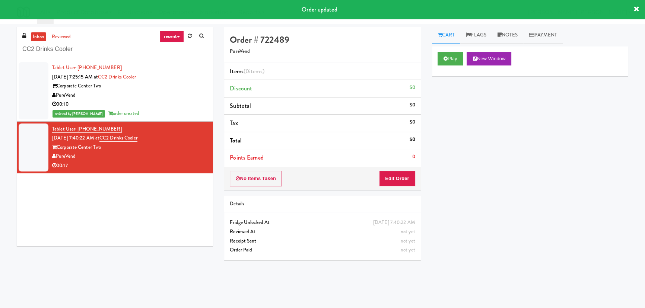
click at [171, 97] on div "PureVend" at bounding box center [129, 95] width 155 height 9
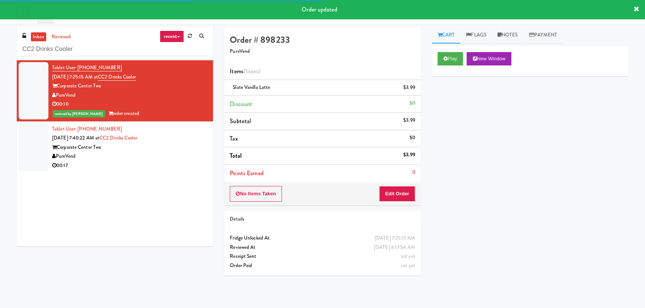
click at [173, 140] on div "Tablet User · (813) 347-8373 [DATE] 7:40:22 AM at CC2 Drinks Cooler Corporate C…" at bounding box center [129, 148] width 155 height 46
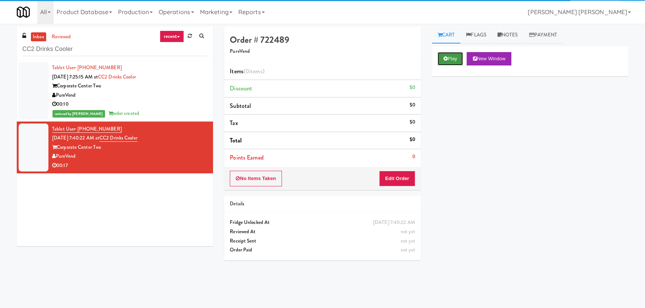
click at [452, 56] on button "Play" at bounding box center [451, 58] width 26 height 13
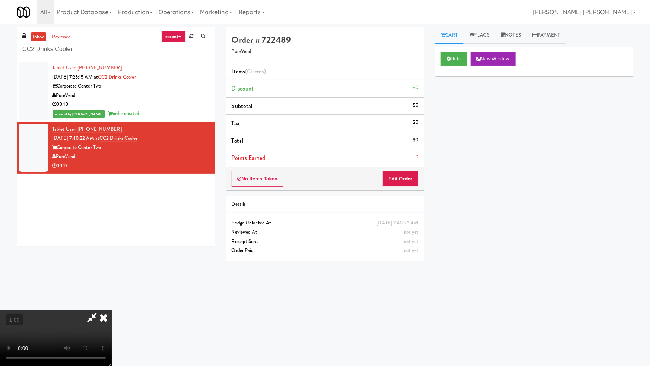
click at [112, 325] on video at bounding box center [56, 338] width 112 height 56
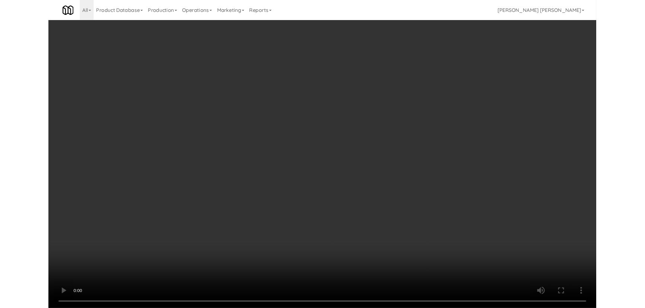
scroll to position [15, 0]
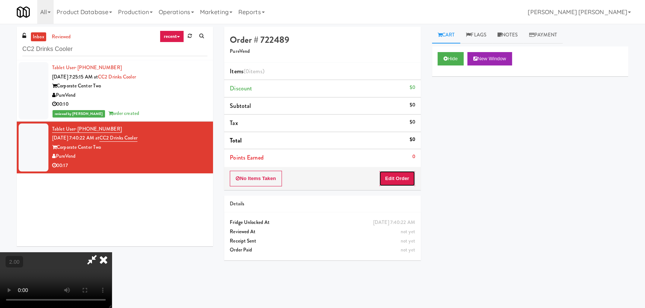
click at [398, 181] on button "Edit Order" at bounding box center [397, 179] width 36 height 16
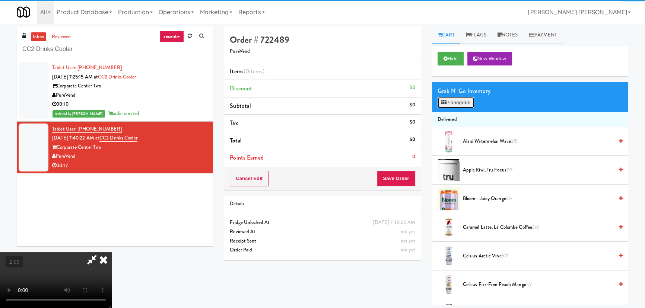
click at [455, 100] on button "Planogram" at bounding box center [456, 102] width 36 height 11
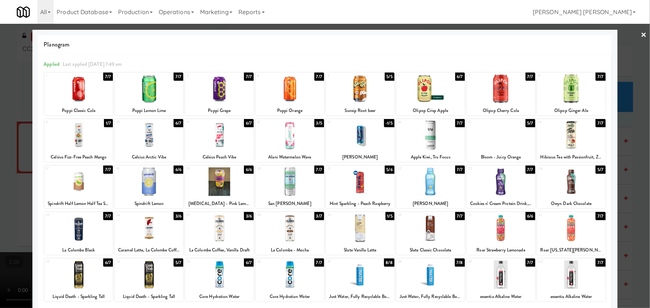
click at [301, 241] on div at bounding box center [289, 228] width 69 height 29
click at [642, 32] on link "×" at bounding box center [644, 35] width 6 height 23
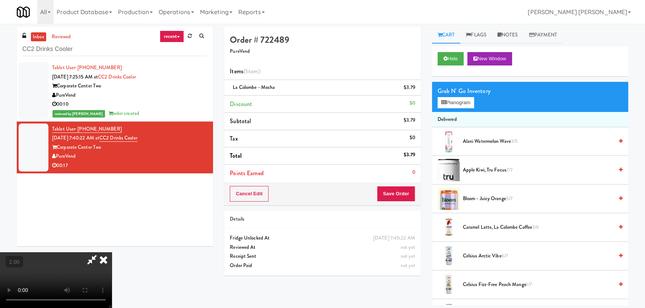
click at [112, 252] on icon at bounding box center [103, 259] width 16 height 15
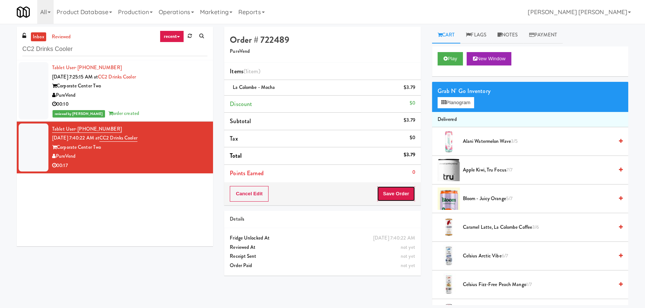
click at [398, 194] on button "Save Order" at bounding box center [396, 194] width 38 height 16
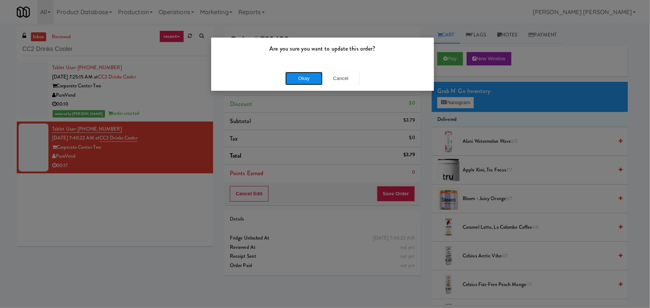
click at [292, 80] on button "Okay" at bounding box center [303, 78] width 37 height 13
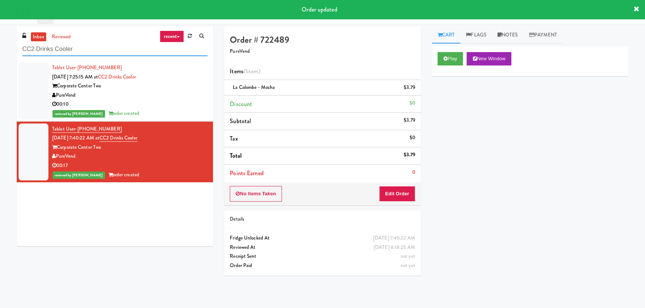
drag, startPoint x: 79, startPoint y: 53, endPoint x: -21, endPoint y: 48, distance: 99.9
click at [0, 48] on html "Order updated Are you sure you want to update this order? Okay Cancel Okay Are …" at bounding box center [322, 154] width 645 height 308
paste input "The Mo - Fridge"
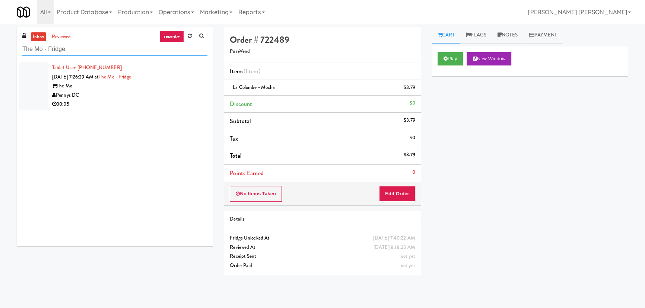
type input "The Mo - Fridge"
click at [123, 100] on div "00:05" at bounding box center [129, 104] width 155 height 9
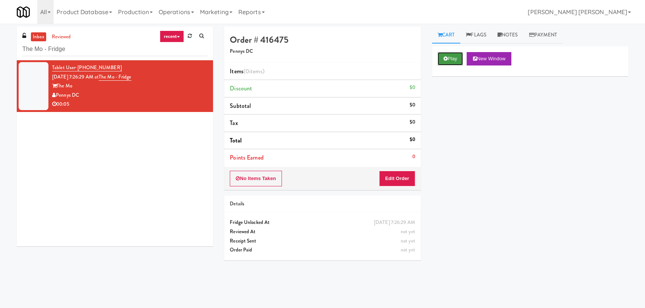
click at [455, 52] on button "Play" at bounding box center [451, 58] width 26 height 13
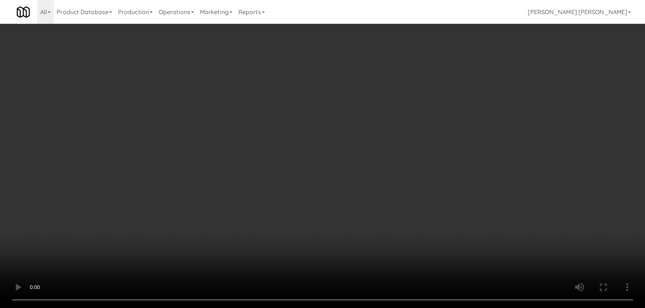
click at [359, 308] on video at bounding box center [322, 154] width 645 height 308
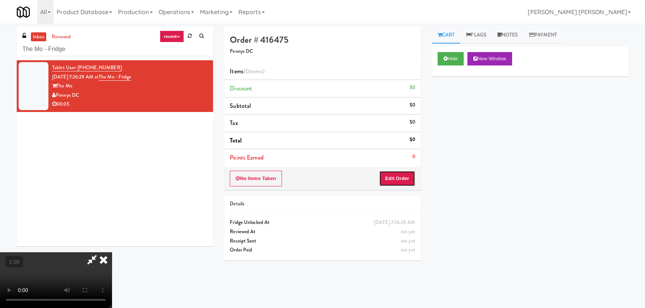
click at [391, 176] on button "Edit Order" at bounding box center [397, 179] width 36 height 16
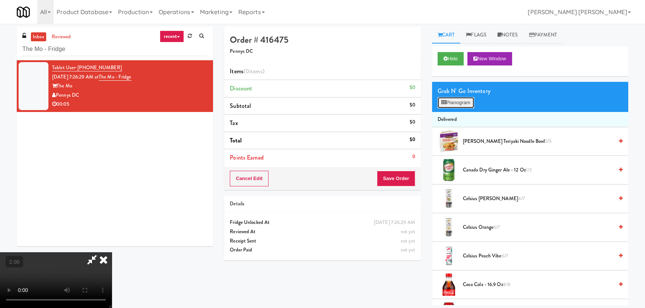
click at [462, 101] on button "Planogram" at bounding box center [456, 102] width 36 height 11
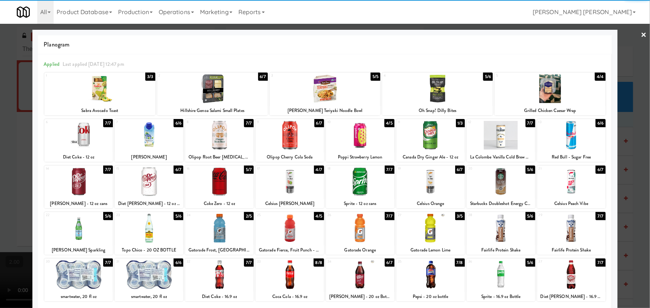
click at [75, 182] on div at bounding box center [78, 182] width 69 height 29
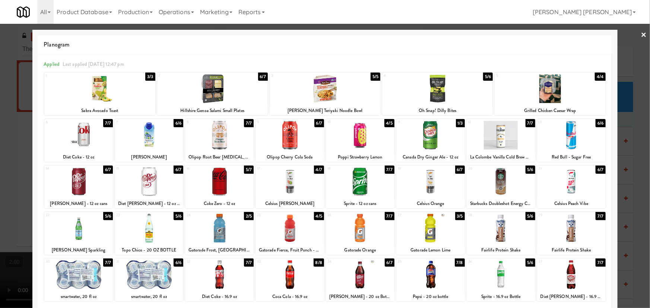
click at [641, 34] on link "×" at bounding box center [644, 35] width 6 height 23
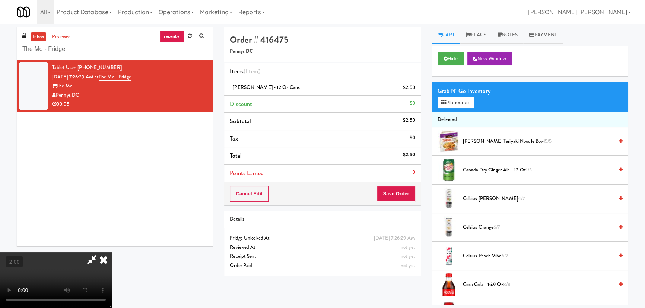
click at [112, 252] on icon at bounding box center [103, 259] width 16 height 15
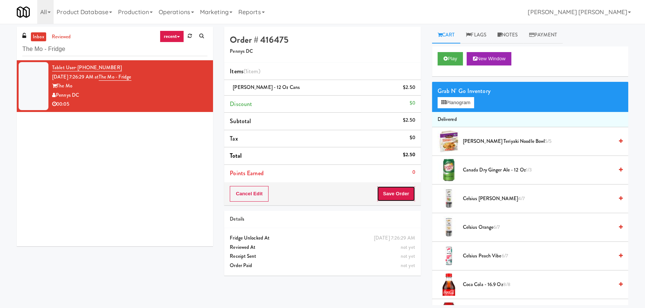
click at [397, 200] on button "Save Order" at bounding box center [396, 194] width 38 height 16
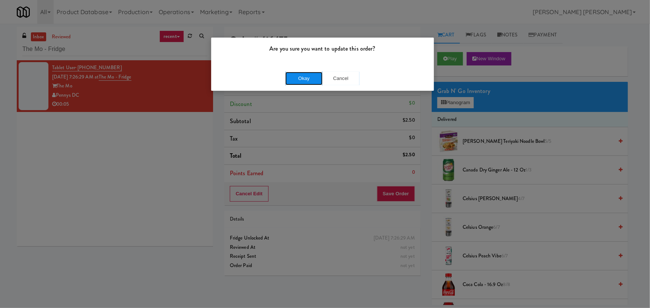
click at [301, 82] on button "Okay" at bounding box center [303, 78] width 37 height 13
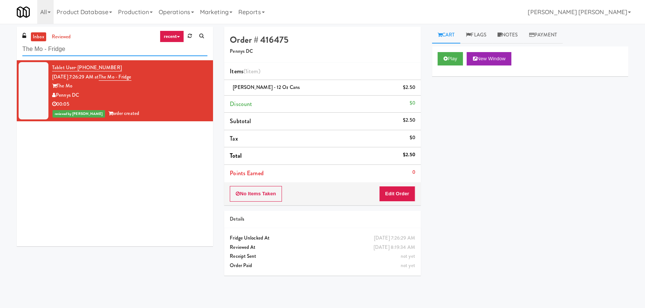
drag, startPoint x: 73, startPoint y: 48, endPoint x: -84, endPoint y: 45, distance: 156.4
click at [0, 45] on html "Are you sure you want to update this order? Okay Cancel Okay Are you sure you w…" at bounding box center [322, 154] width 645 height 308
paste input "Earth Rangers"
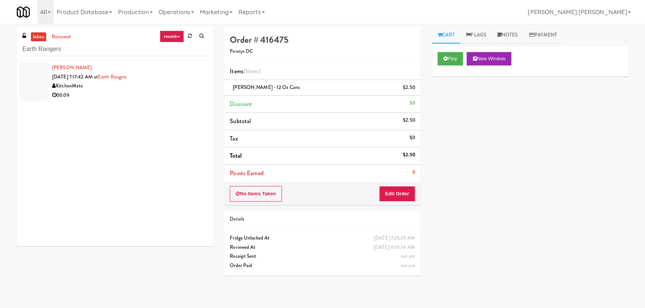
click at [123, 99] on div "00:09" at bounding box center [129, 95] width 155 height 9
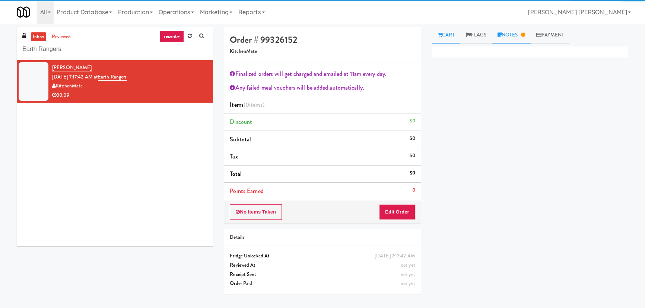
click at [516, 33] on link "Notes" at bounding box center [511, 35] width 39 height 17
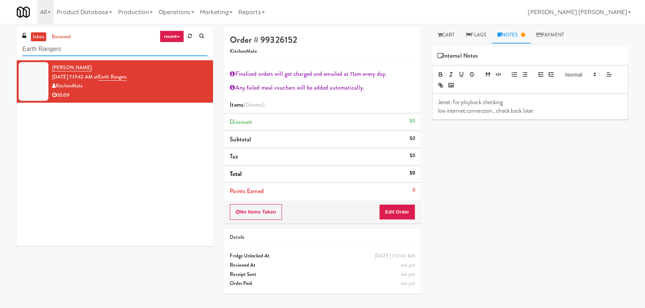
drag, startPoint x: 71, startPoint y: 52, endPoint x: -107, endPoint y: 41, distance: 178.7
click at [0, 41] on html "Are you sure you want to update this order? Okay Cancel Okay Are you sure you w…" at bounding box center [322, 154] width 645 height 308
paste input "234 Cooler"
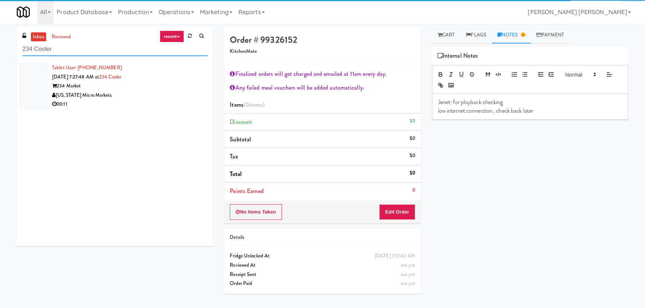
type input "234 Cooler"
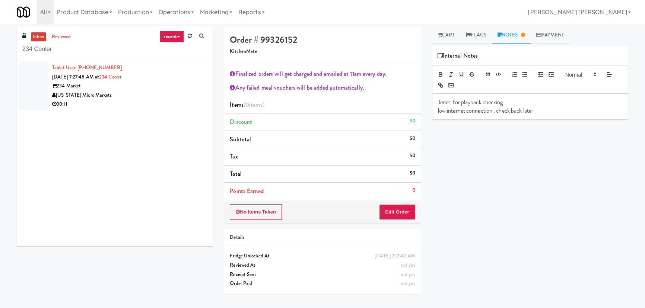
click at [133, 99] on div "[US_STATE] Micro Markets" at bounding box center [129, 95] width 155 height 9
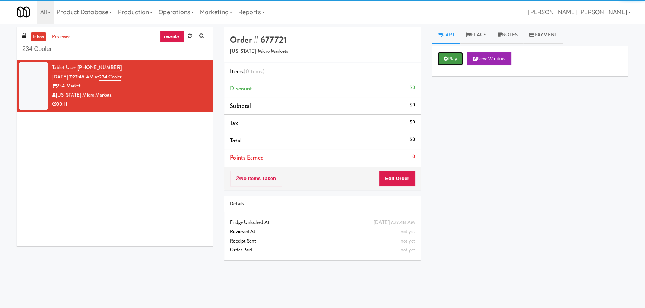
click at [453, 61] on button "Play" at bounding box center [451, 58] width 26 height 13
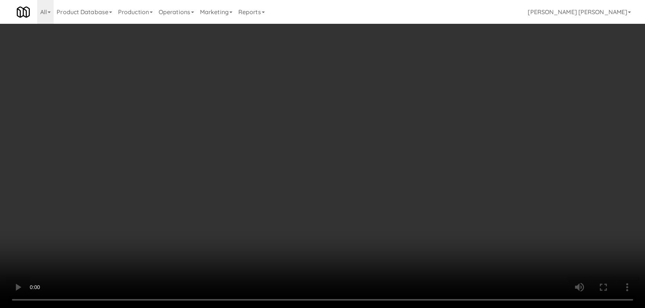
drag, startPoint x: 362, startPoint y: 327, endPoint x: 605, endPoint y: 344, distance: 243.1
click at [403, 308] on video at bounding box center [322, 154] width 645 height 308
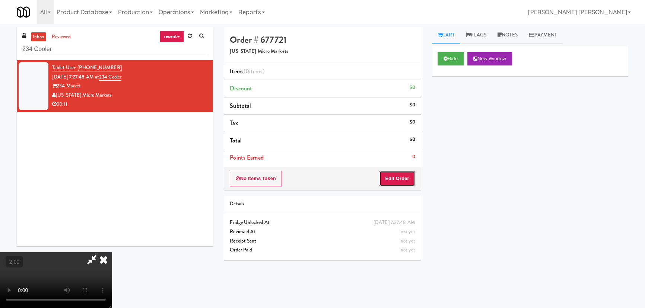
click at [400, 176] on button "Edit Order" at bounding box center [397, 179] width 36 height 16
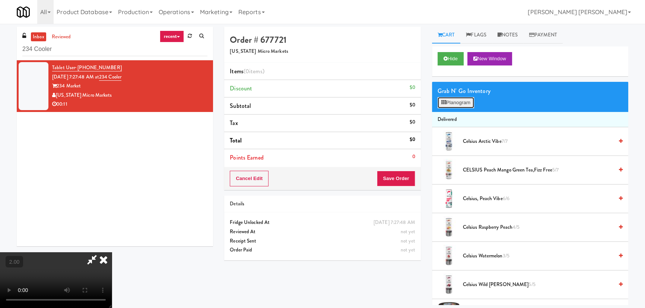
click at [464, 102] on button "Planogram" at bounding box center [456, 102] width 36 height 11
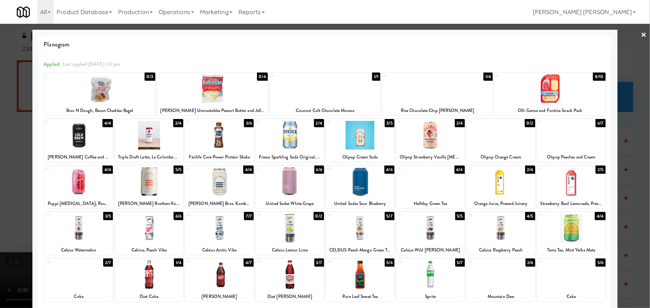
click at [154, 139] on div at bounding box center [149, 135] width 69 height 29
click at [641, 30] on link "×" at bounding box center [644, 35] width 6 height 23
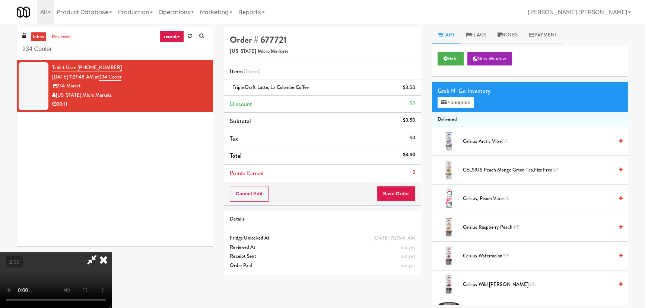
click at [112, 252] on icon at bounding box center [103, 259] width 16 height 15
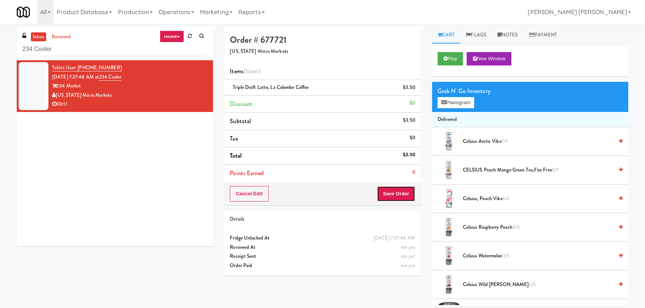
click at [400, 190] on button "Save Order" at bounding box center [396, 194] width 38 height 16
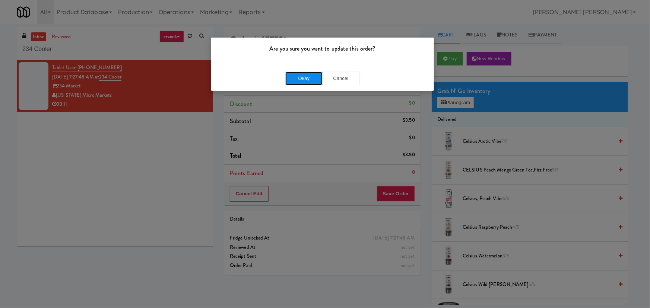
click at [309, 72] on button "Okay" at bounding box center [303, 78] width 37 height 13
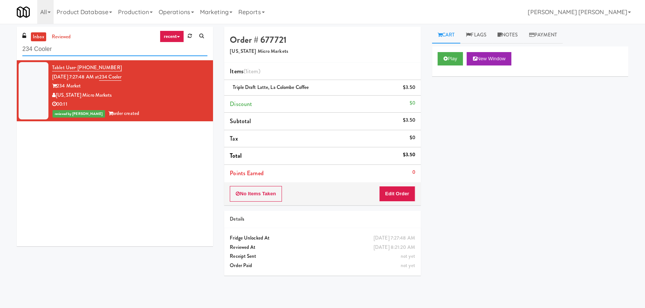
drag, startPoint x: 68, startPoint y: 50, endPoint x: -49, endPoint y: 55, distance: 117.1
click at [0, 55] on html "Are you sure you want to update this order? Okay Cancel Okay Are you sure you w…" at bounding box center [322, 154] width 645 height 308
paste input "Market - Pantry"
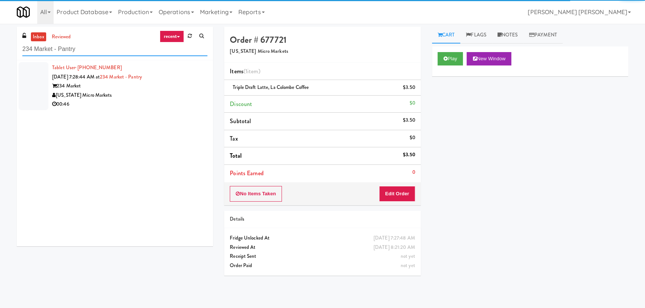
type input "234 Market - Pantry"
click at [148, 106] on div "00:46" at bounding box center [129, 104] width 155 height 9
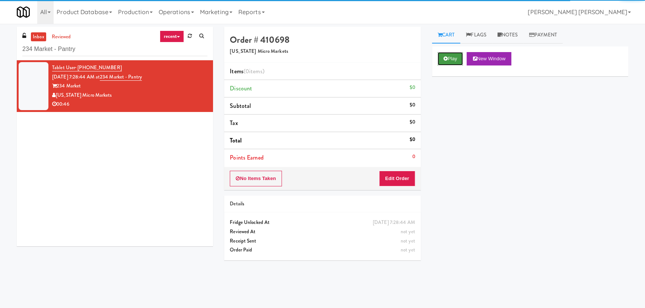
click at [458, 59] on button "Play" at bounding box center [451, 58] width 26 height 13
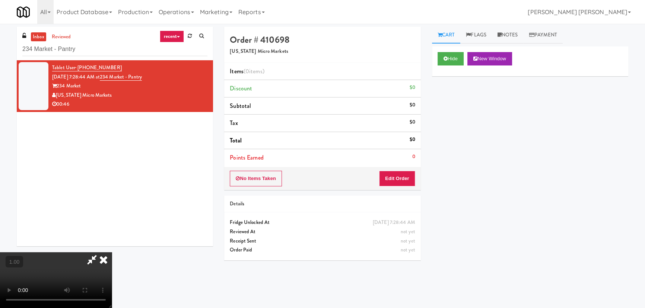
scroll to position [15, 0]
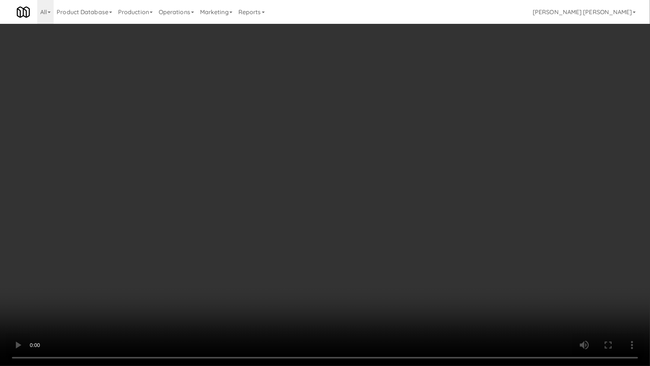
click at [649, 294] on video at bounding box center [325, 183] width 650 height 366
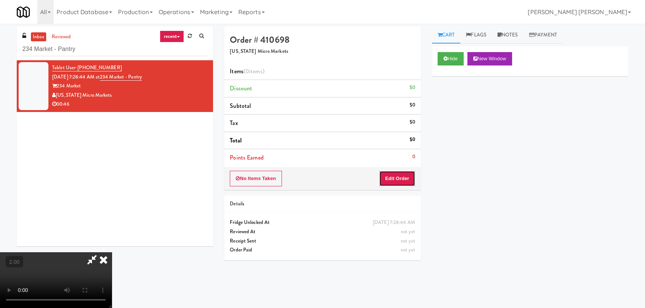
click at [393, 174] on button "Edit Order" at bounding box center [397, 179] width 36 height 16
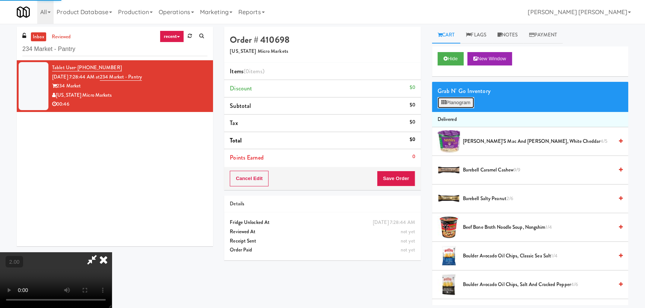
click at [465, 103] on button "Planogram" at bounding box center [456, 102] width 36 height 11
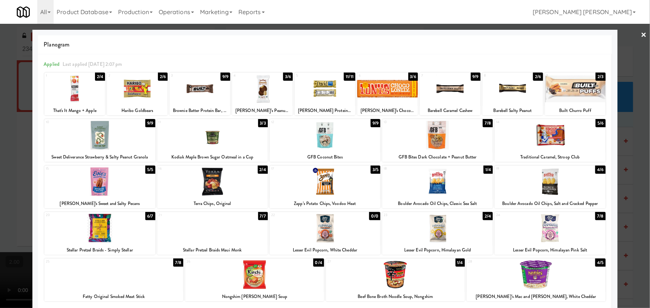
click at [109, 284] on div at bounding box center [113, 275] width 139 height 29
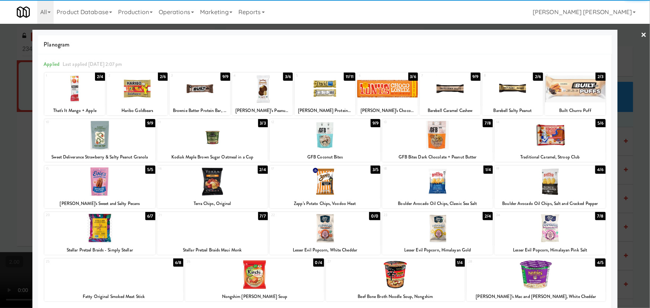
click at [99, 140] on div at bounding box center [99, 135] width 111 height 29
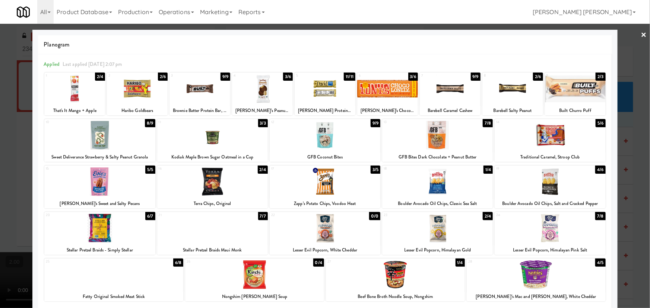
click at [641, 34] on link "×" at bounding box center [644, 35] width 6 height 23
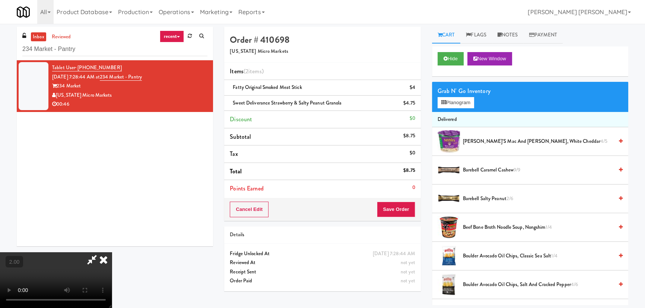
click at [112, 252] on icon at bounding box center [103, 259] width 16 height 15
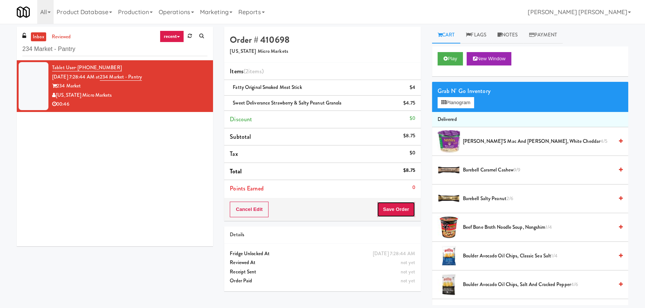
click at [393, 209] on button "Save Order" at bounding box center [396, 210] width 38 height 16
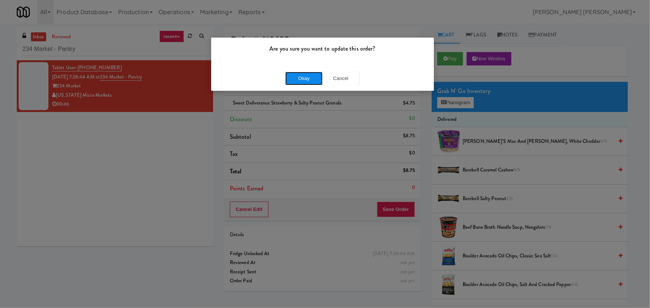
click at [303, 76] on button "Okay" at bounding box center [303, 78] width 37 height 13
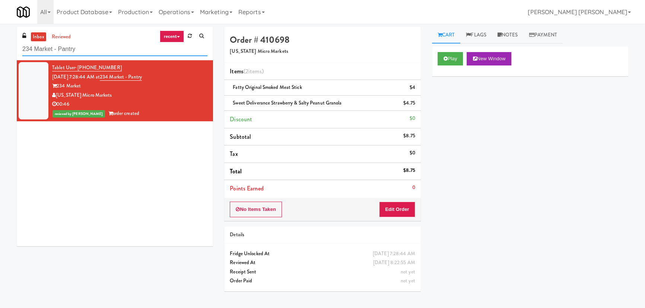
drag, startPoint x: 81, startPoint y: 51, endPoint x: -54, endPoint y: 48, distance: 135.6
click at [0, 48] on html "Are you sure you want to update this order? Okay Cancel Okay Are you sure you w…" at bounding box center [322, 154] width 645 height 308
paste input "(Snack & Drink) EWR 3-TB-PUBLIC"
type input "(Snack & Drink) EWR 3-TB-PUBLIC"
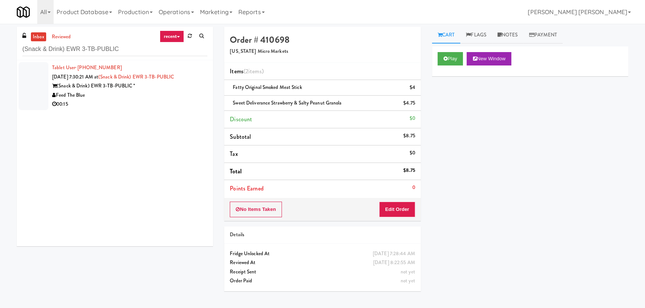
click at [144, 101] on div "00:15" at bounding box center [129, 104] width 155 height 9
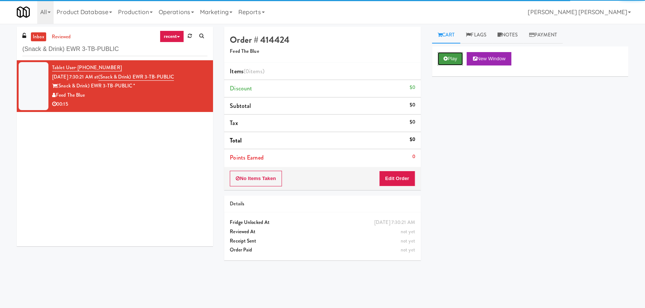
click at [455, 61] on button "Play" at bounding box center [451, 58] width 26 height 13
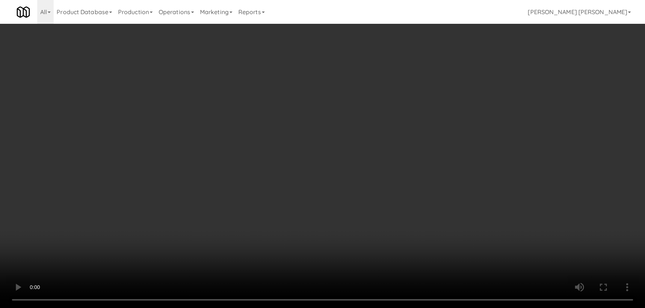
click at [406, 308] on video at bounding box center [322, 154] width 645 height 308
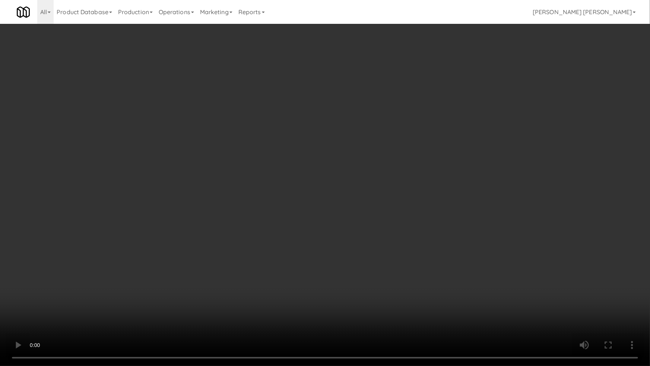
click at [216, 268] on video at bounding box center [325, 183] width 650 height 366
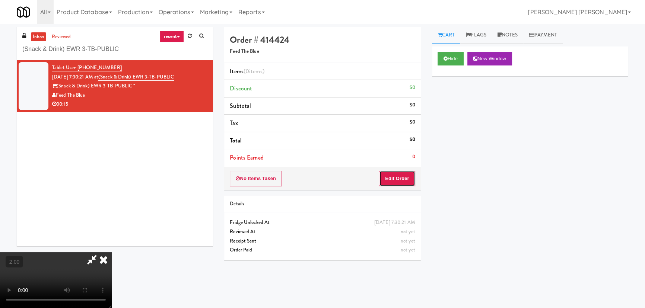
click at [407, 179] on button "Edit Order" at bounding box center [397, 179] width 36 height 16
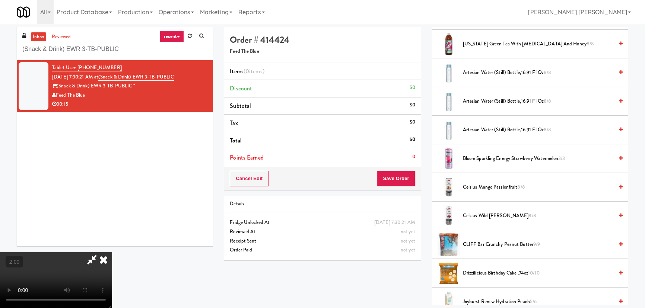
scroll to position [169, 0]
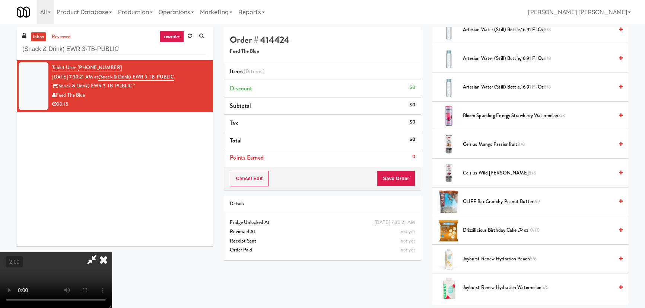
click at [486, 202] on span "CLIFF Bar Crunchy Peanut Butter 9/9" at bounding box center [538, 201] width 150 height 9
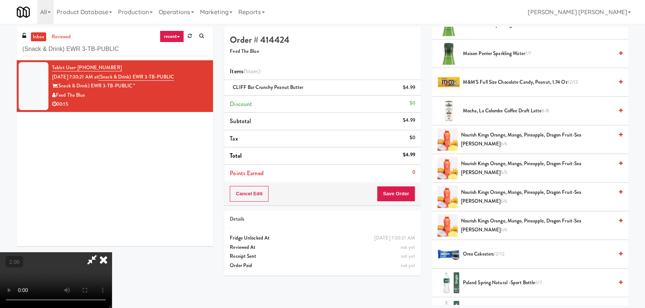
scroll to position [440, 0]
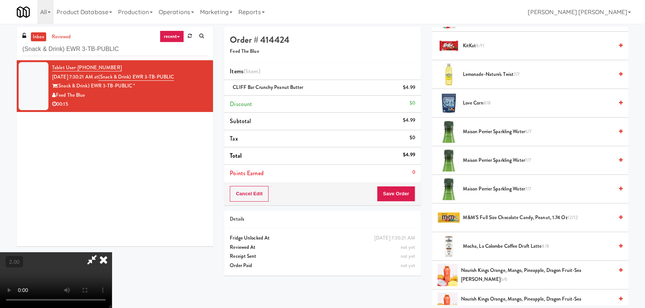
click at [478, 160] on span "Maison Perrier Sparkling Water 7/7" at bounding box center [538, 160] width 150 height 9
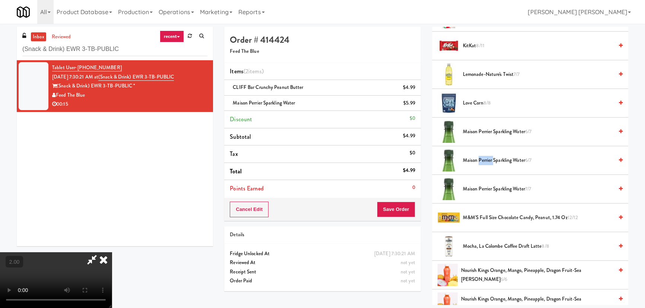
click at [478, 160] on span "Maison Perrier Sparkling Water 6/7" at bounding box center [538, 160] width 150 height 9
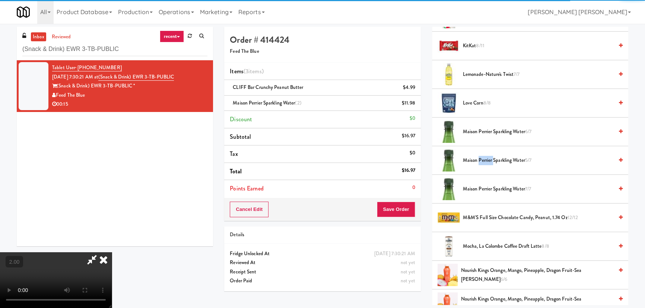
scroll to position [0, 0]
click at [112, 252] on icon at bounding box center [103, 259] width 16 height 15
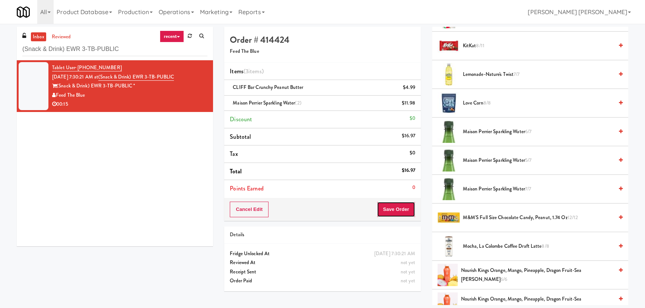
click at [392, 213] on button "Save Order" at bounding box center [396, 210] width 38 height 16
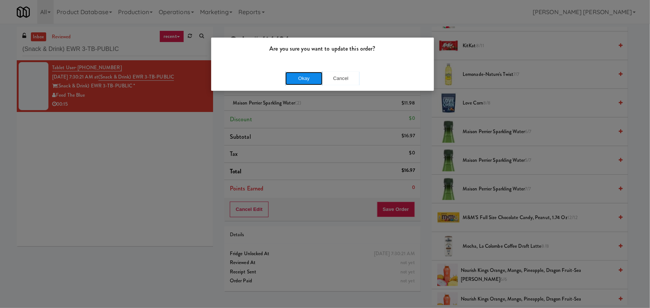
click at [305, 78] on button "Okay" at bounding box center [303, 78] width 37 height 13
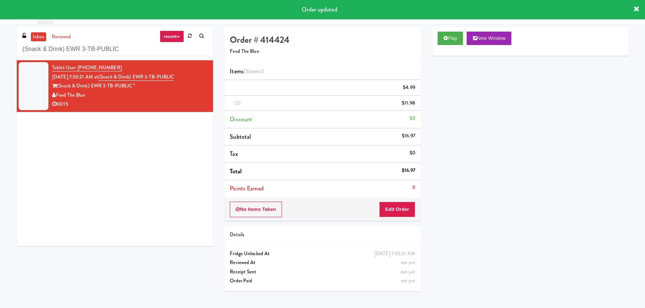
scroll to position [20, 0]
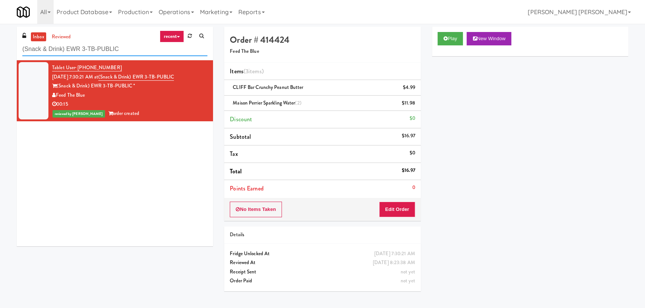
drag, startPoint x: 121, startPoint y: 47, endPoint x: -133, endPoint y: 38, distance: 254.1
click at [0, 38] on html "Are you sure you want to update this order? Okay Cancel Okay Are you sure you w…" at bounding box center [322, 154] width 645 height 308
paste input "[PERSON_NAME] 23 - Cooler"
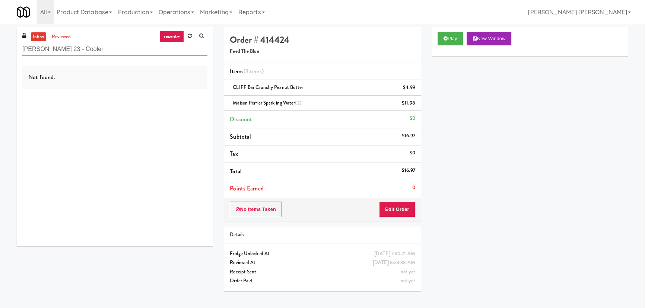
drag, startPoint x: 83, startPoint y: 48, endPoint x: -123, endPoint y: 41, distance: 206.8
click at [0, 41] on html "Are you sure you want to update this order? Okay Cancel Okay Are you sure you w…" at bounding box center [322, 154] width 645 height 308
paste input "Home Depot - 10th Flr Cafe Left"
type input "Home Depot - 10th Flr Cafe Left"
